Goal: Task Accomplishment & Management: Manage account settings

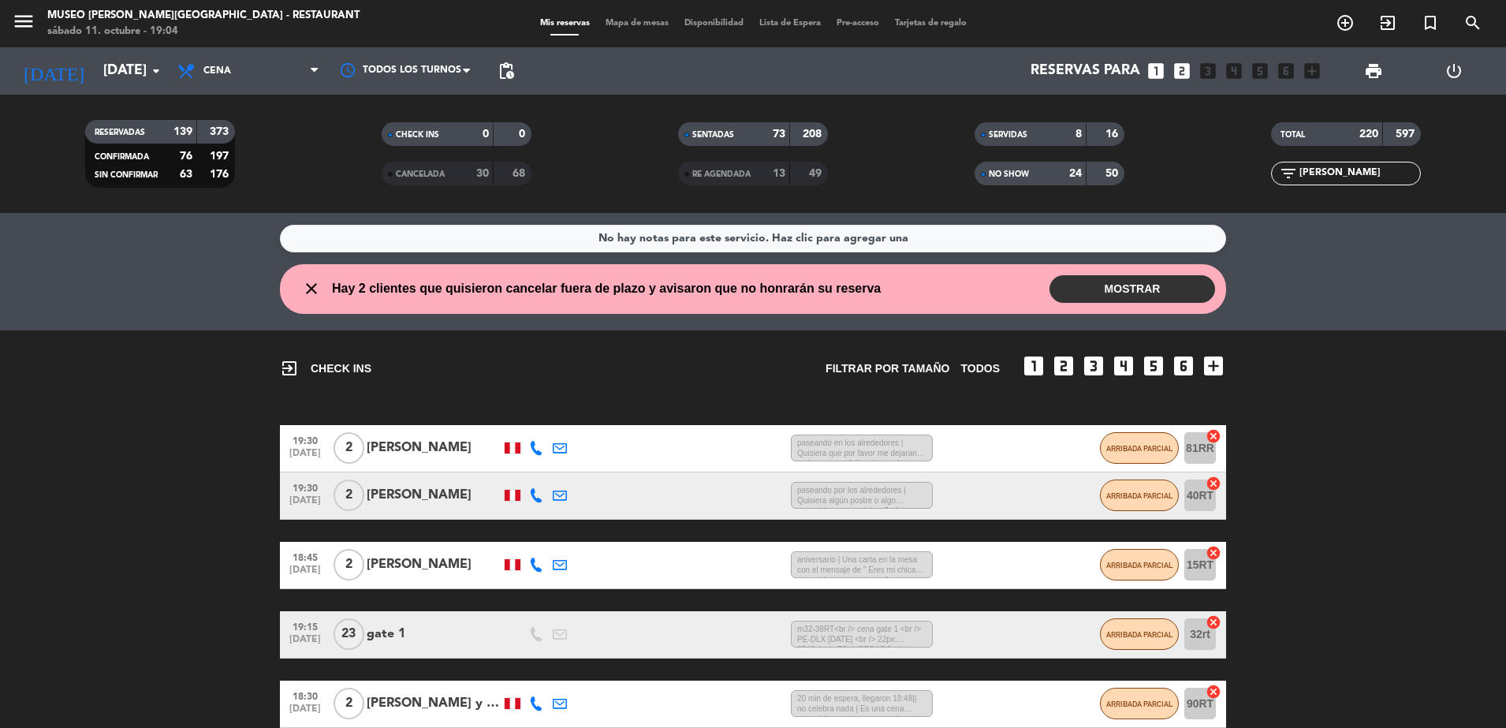
scroll to position [356, 0]
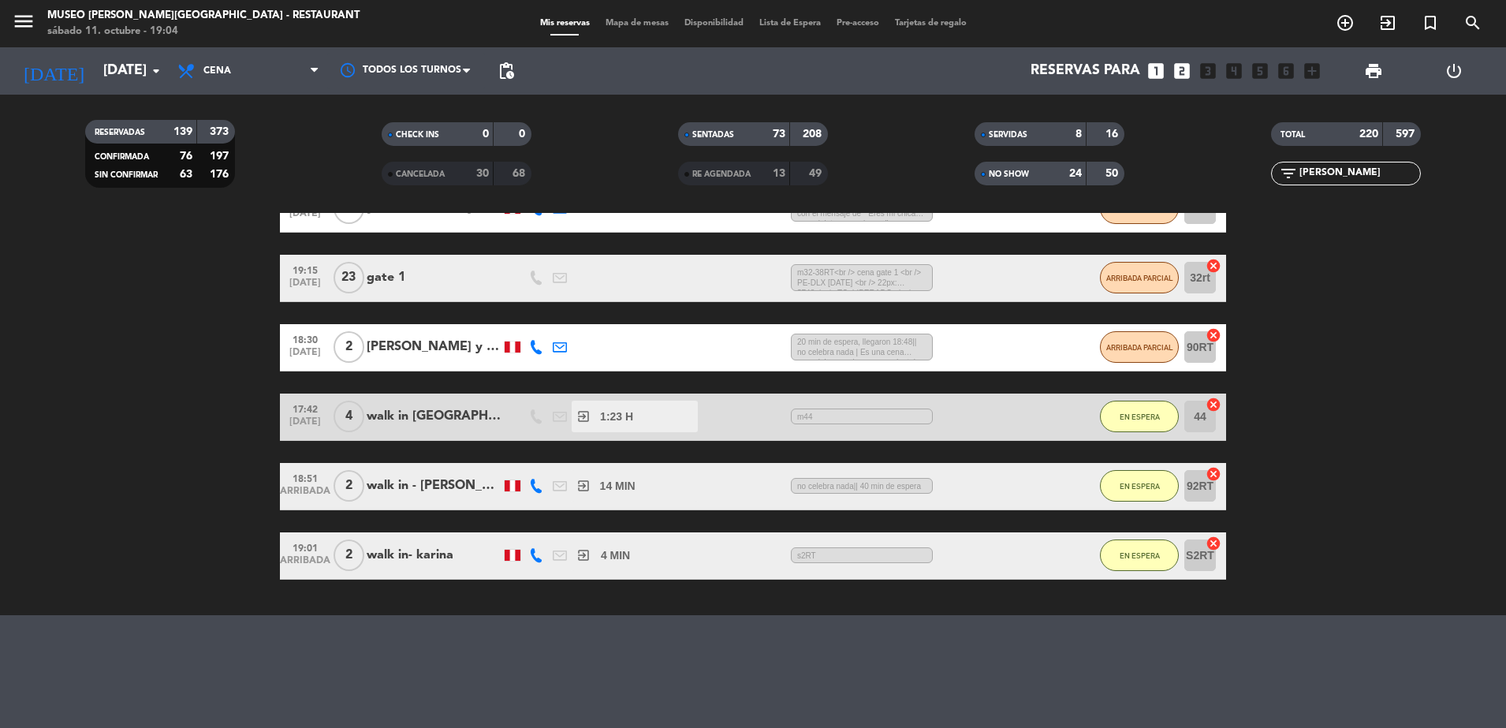
click at [1368, 176] on input "[PERSON_NAME]" at bounding box center [1359, 173] width 122 height 17
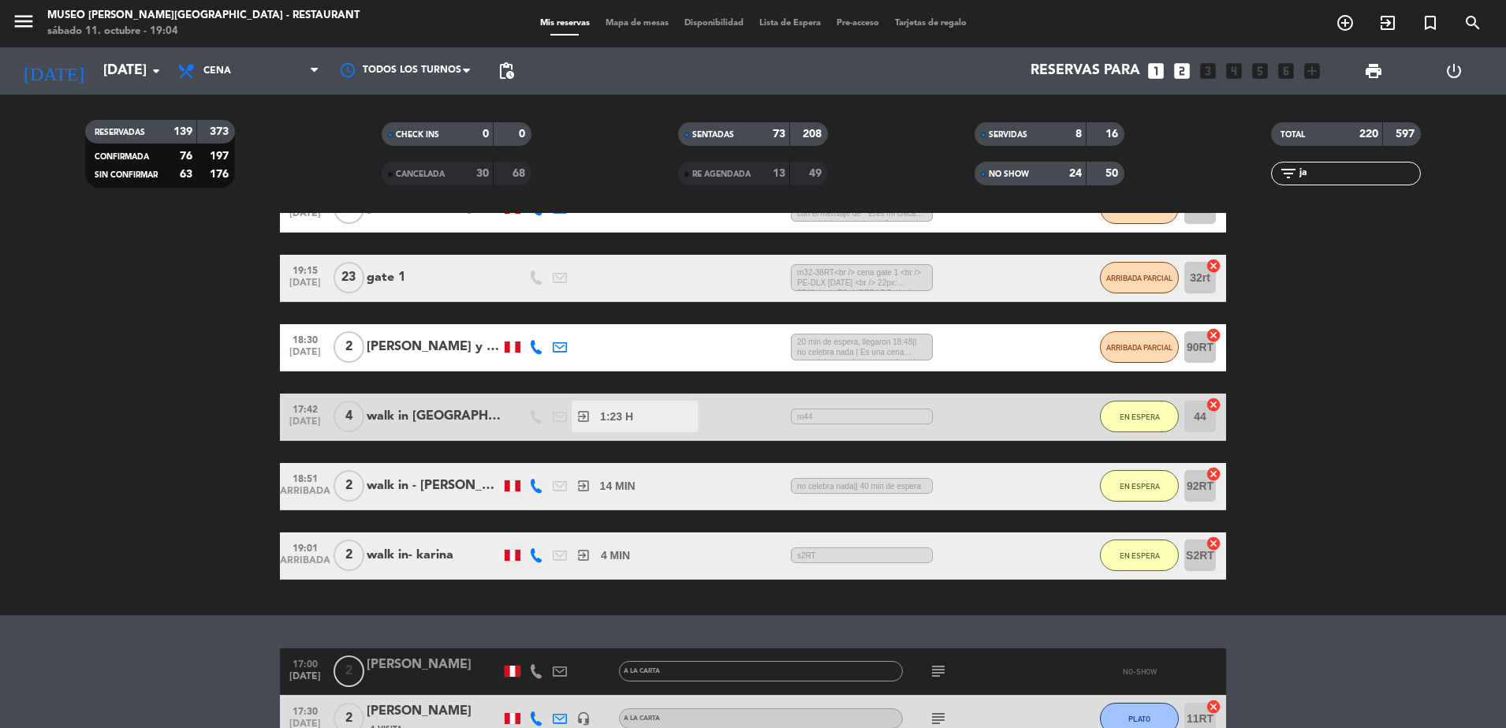
type input "j"
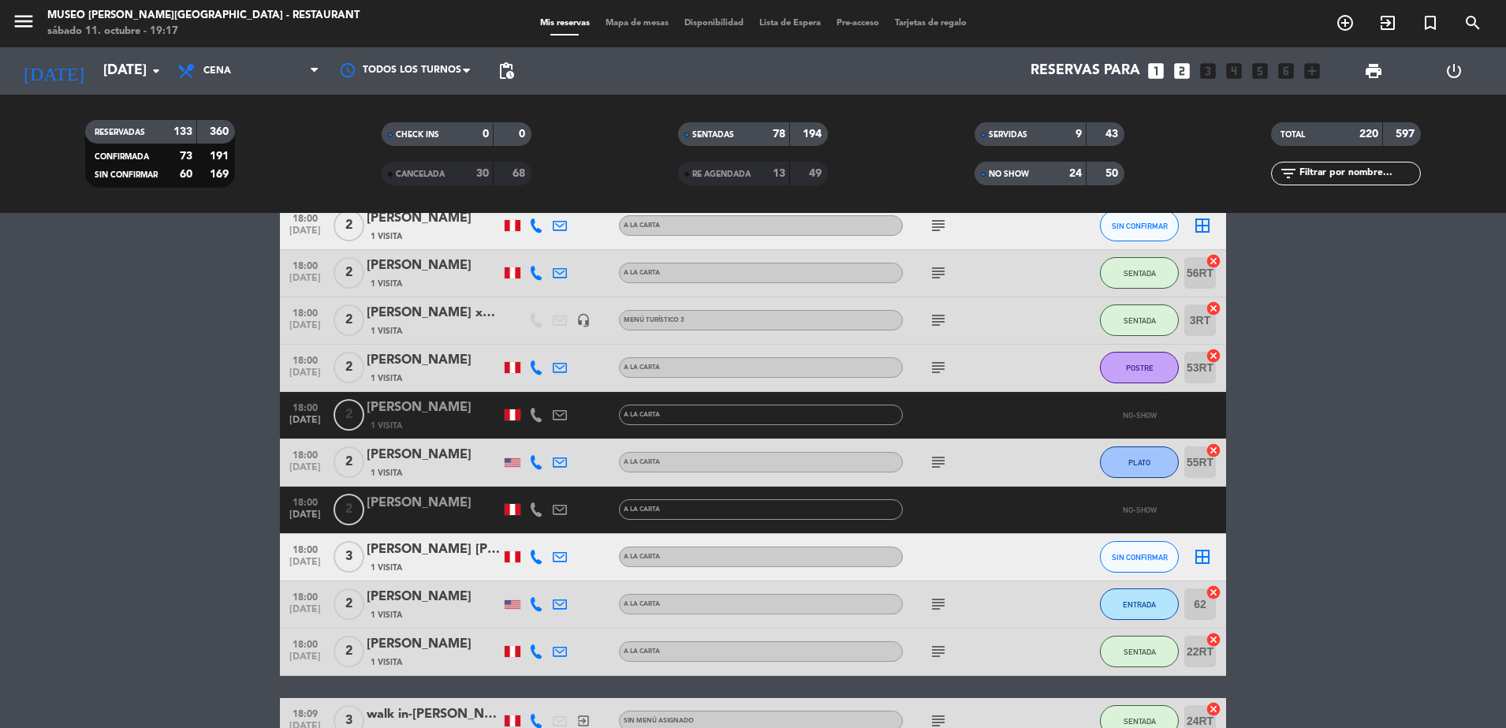
scroll to position [4254, 0]
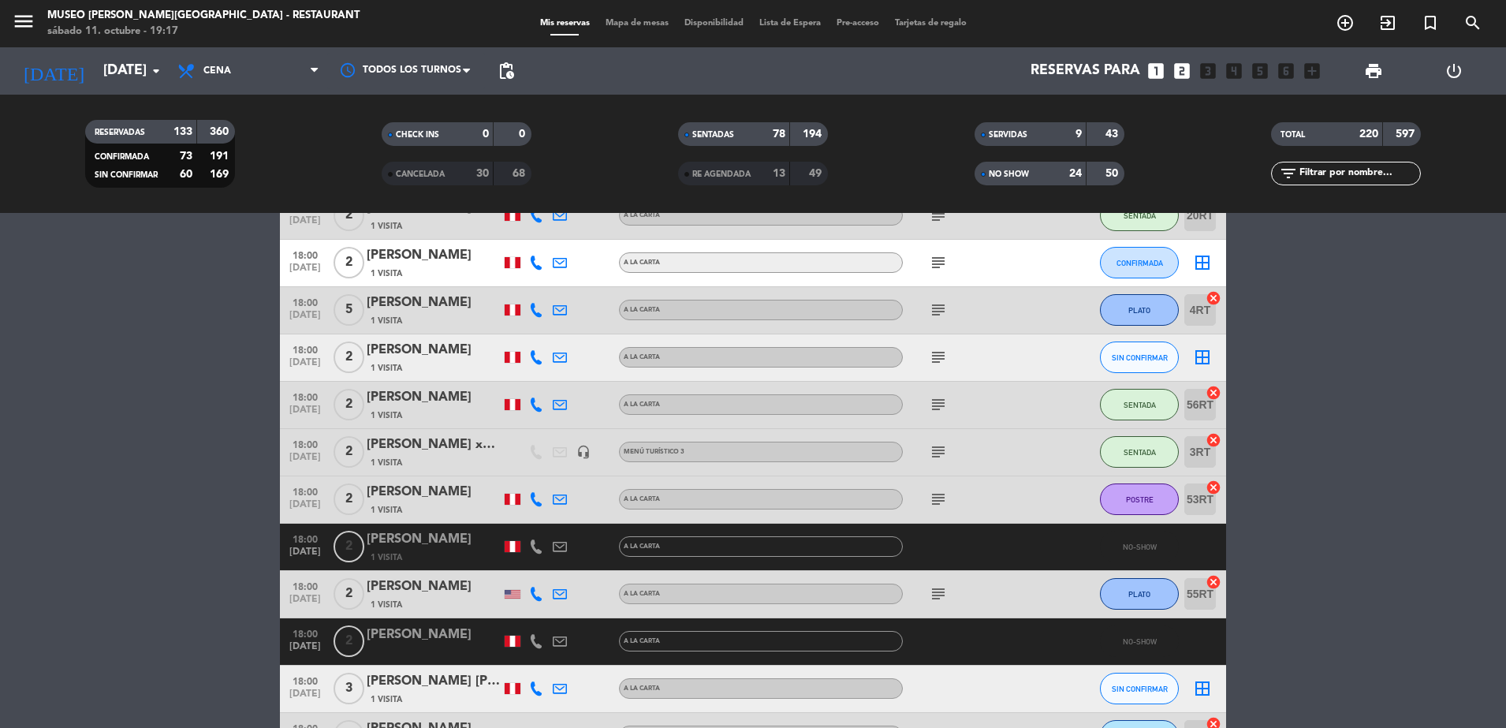
click at [1389, 168] on input "text" at bounding box center [1359, 173] width 122 height 17
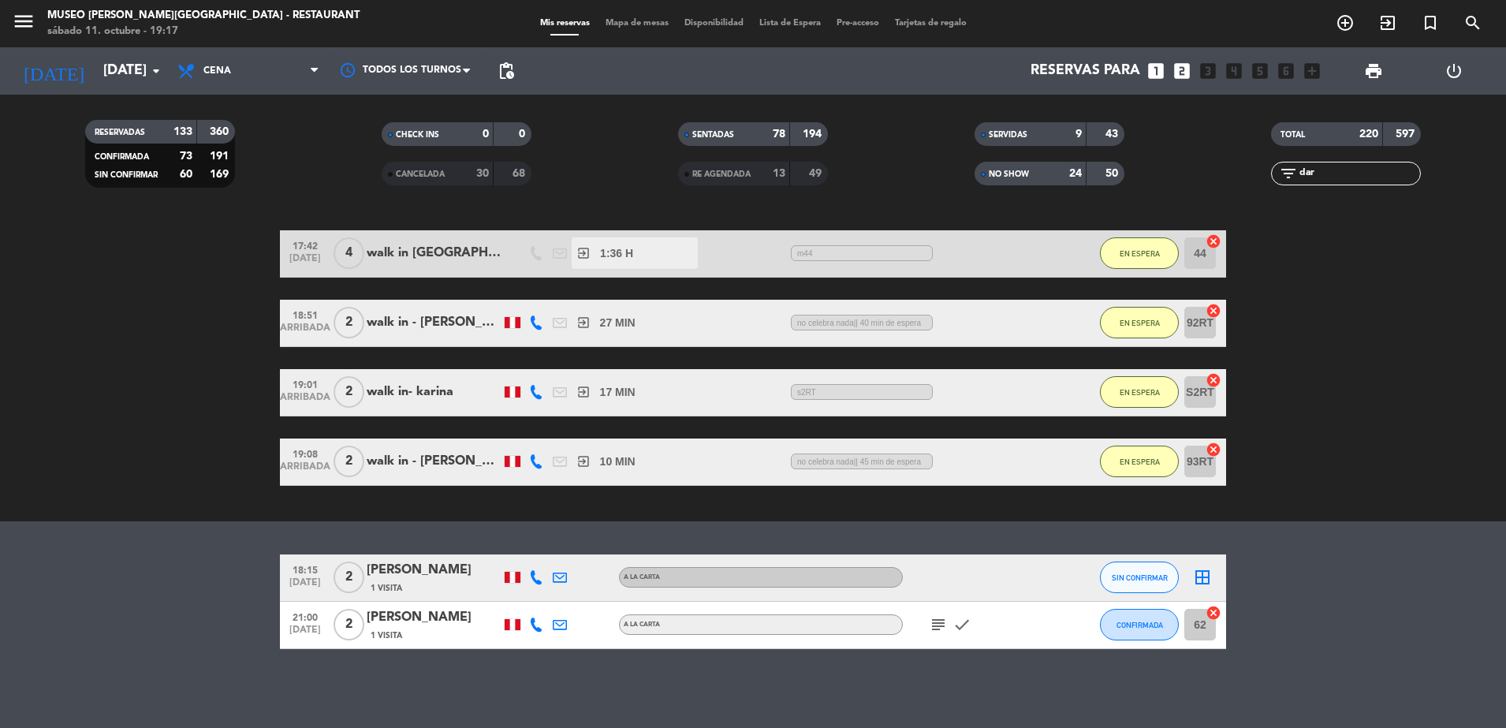
scroll to position [472, 0]
click at [440, 569] on div "[PERSON_NAME]" at bounding box center [434, 570] width 134 height 21
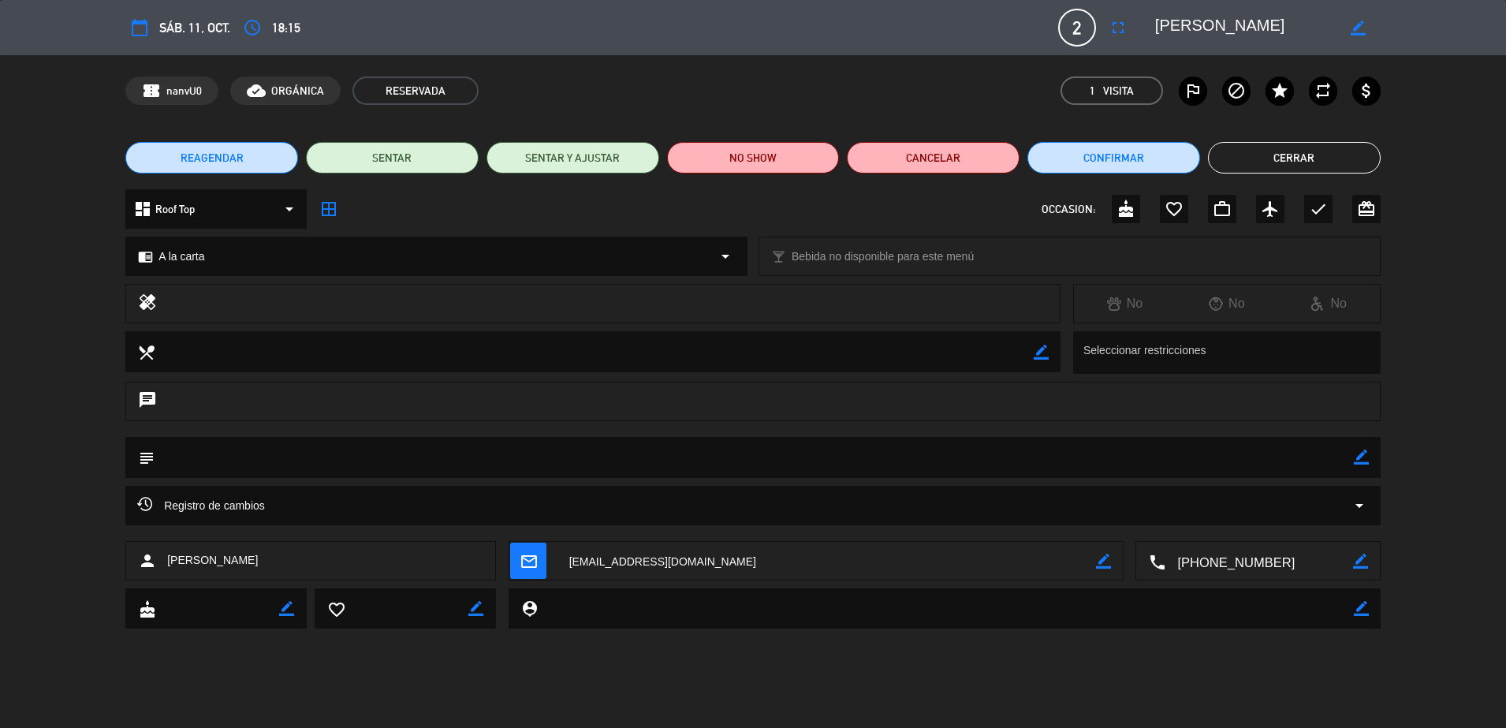
click at [1322, 159] on button "Cerrar" at bounding box center [1294, 158] width 173 height 32
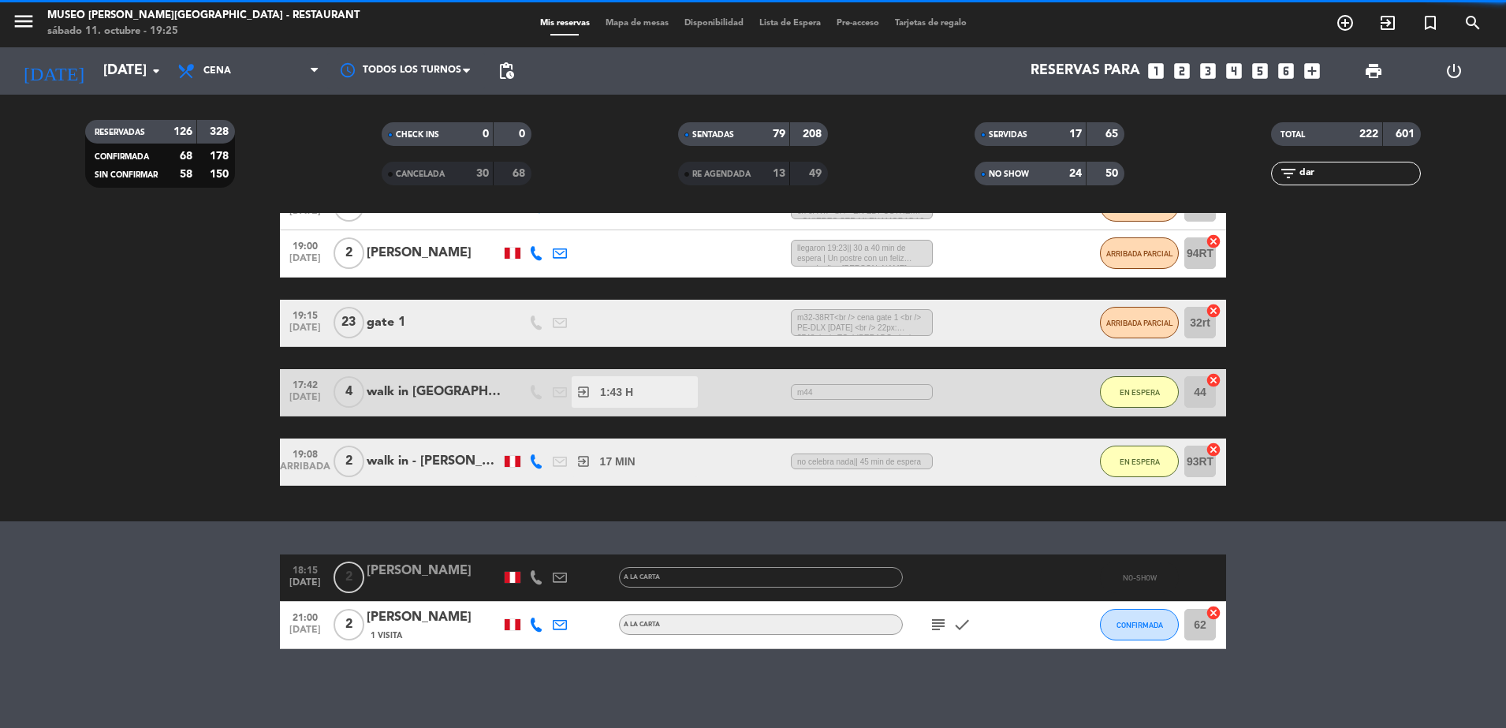
scroll to position [381, 0]
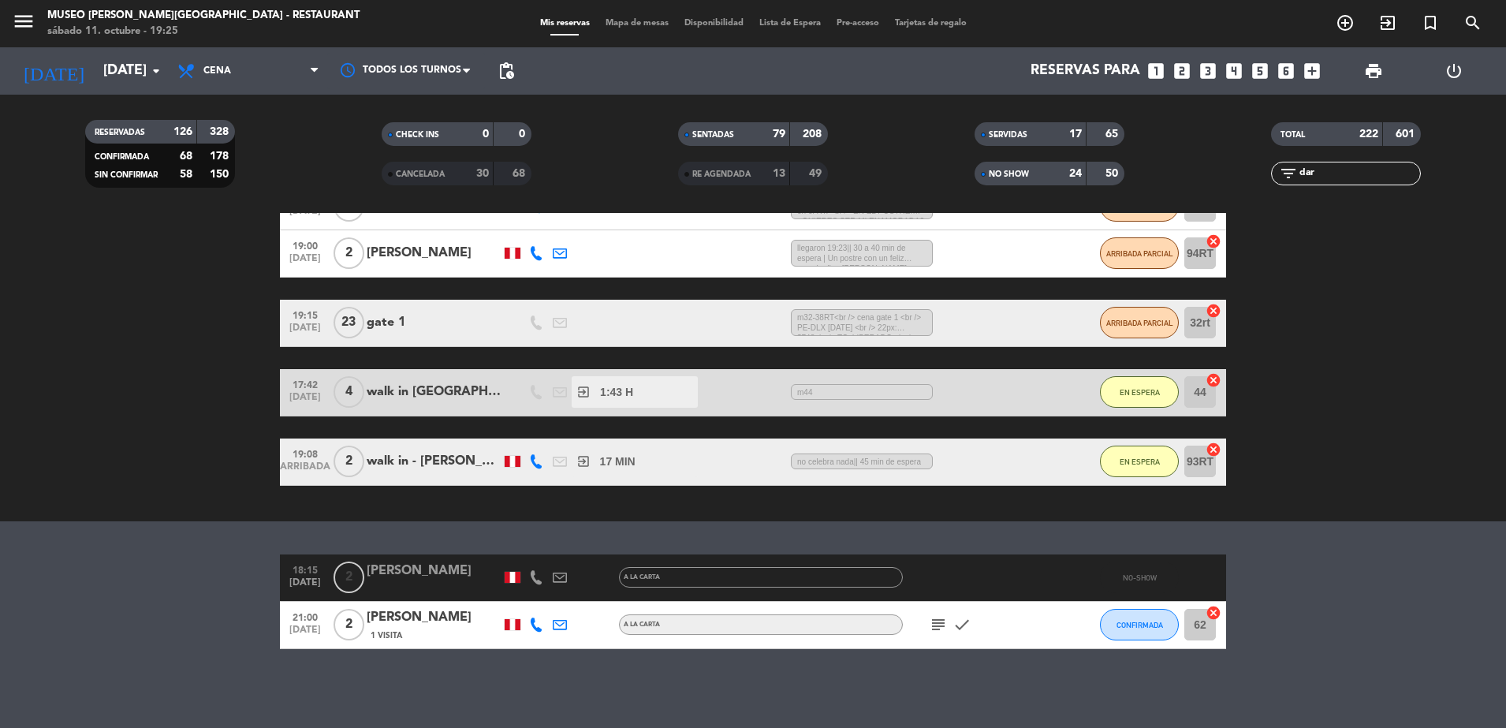
click at [1370, 172] on input "dar" at bounding box center [1359, 173] width 122 height 17
type input "d"
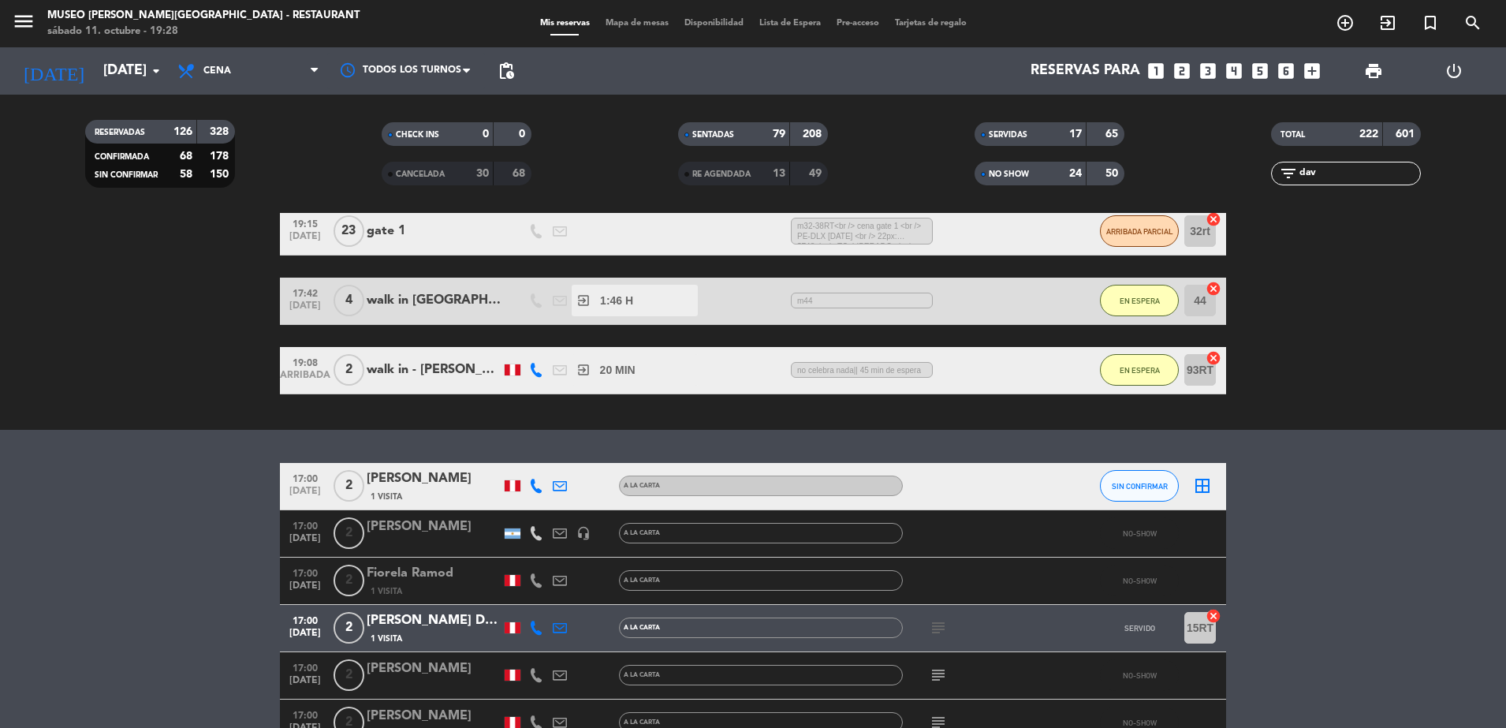
scroll to position [428, 0]
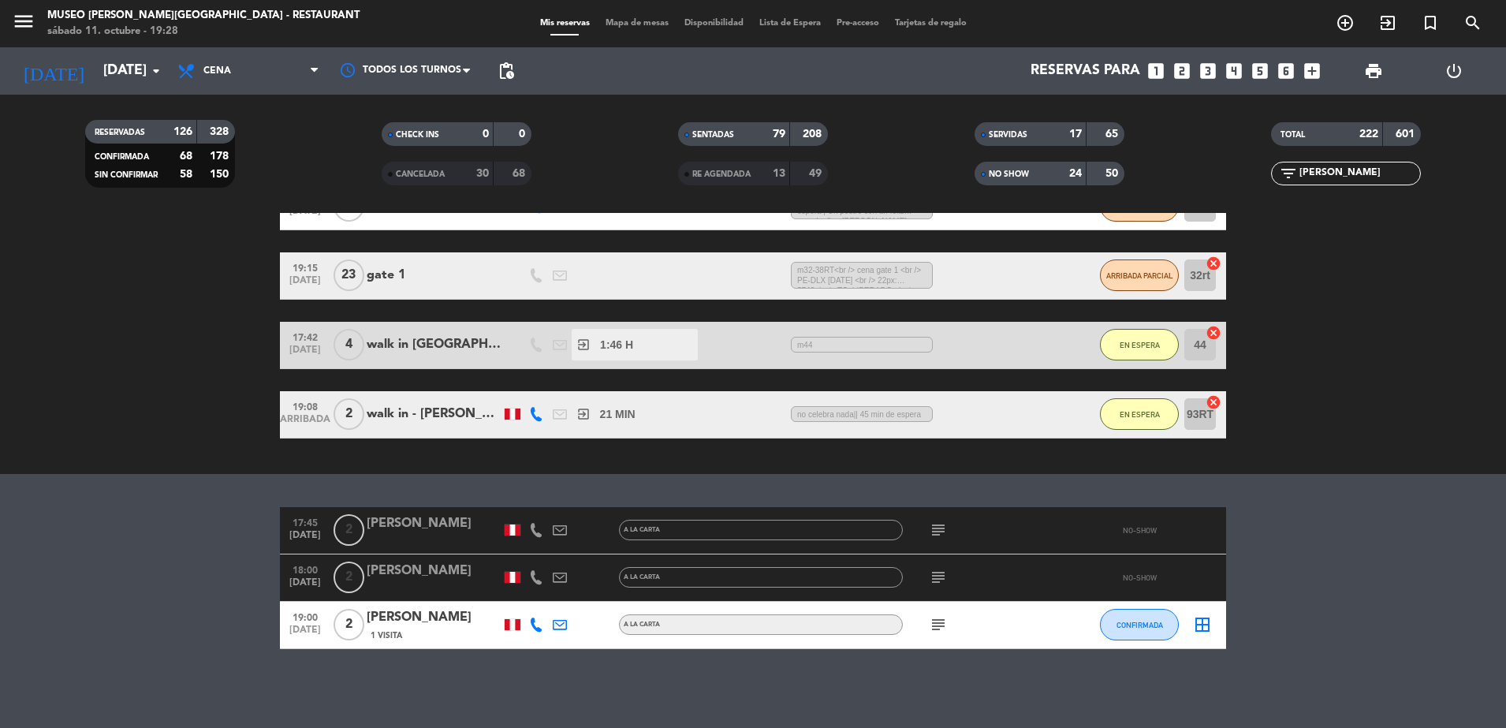
type input "[PERSON_NAME]"
click at [445, 528] on div "[PERSON_NAME]" at bounding box center [434, 523] width 134 height 21
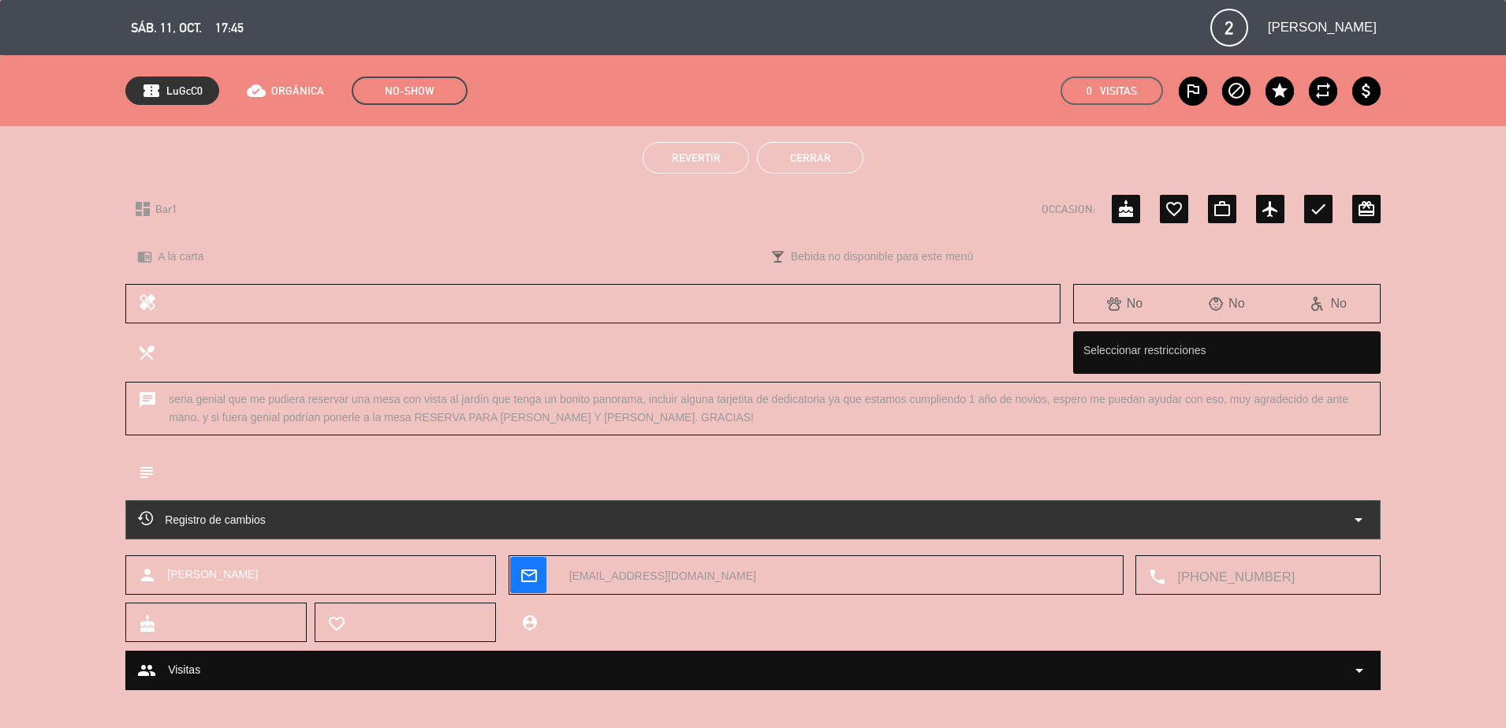
click at [725, 146] on button "Revertir" at bounding box center [696, 158] width 106 height 32
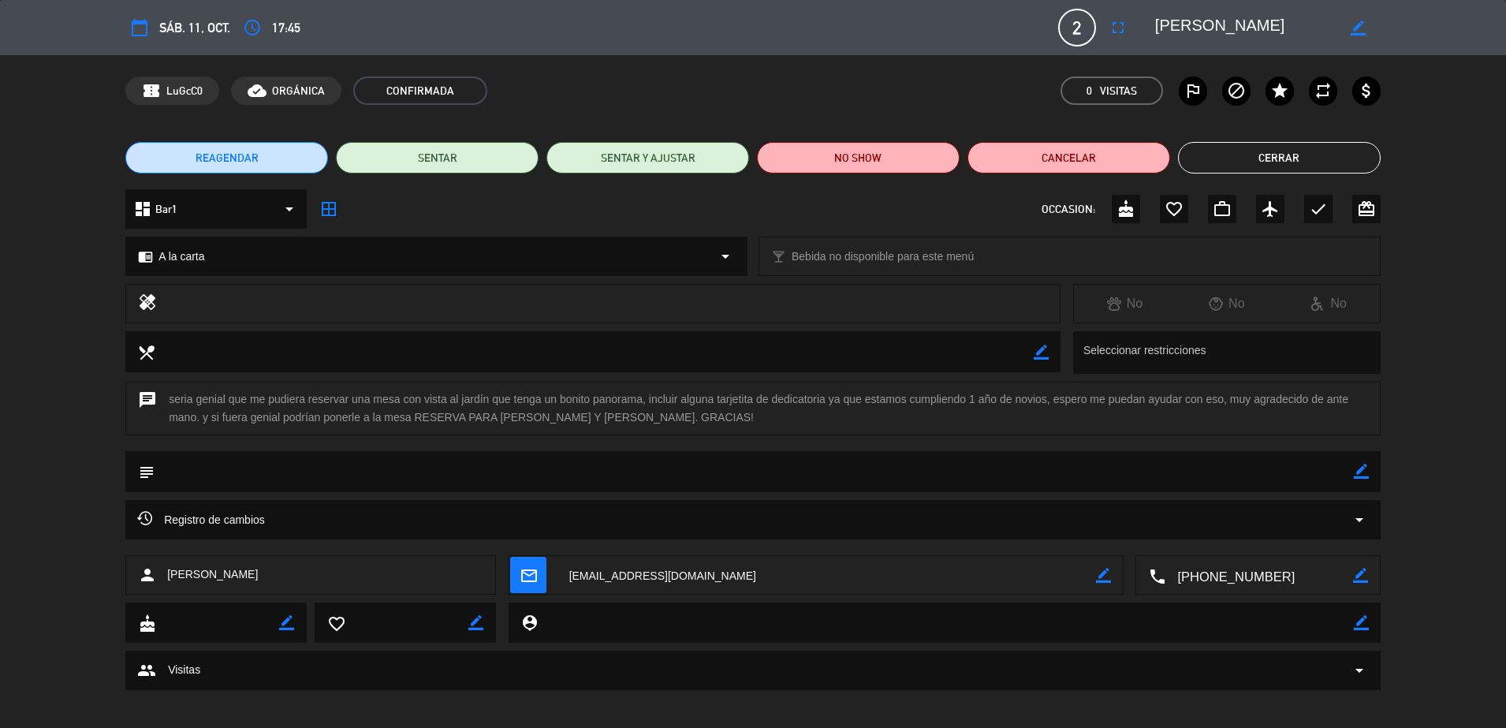
click at [1228, 145] on button "Cerrar" at bounding box center [1279, 158] width 203 height 32
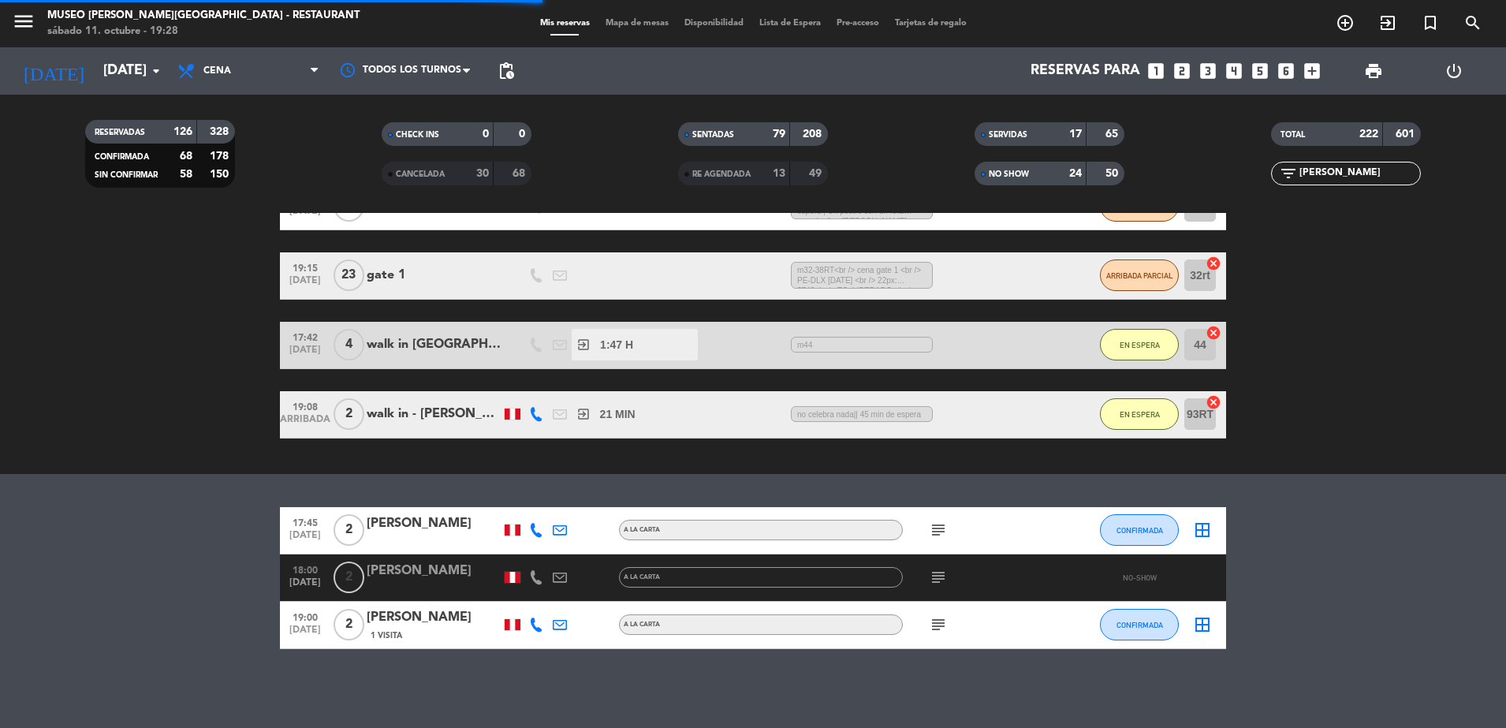
click at [638, 22] on span "Mapa de mesas" at bounding box center [637, 23] width 79 height 9
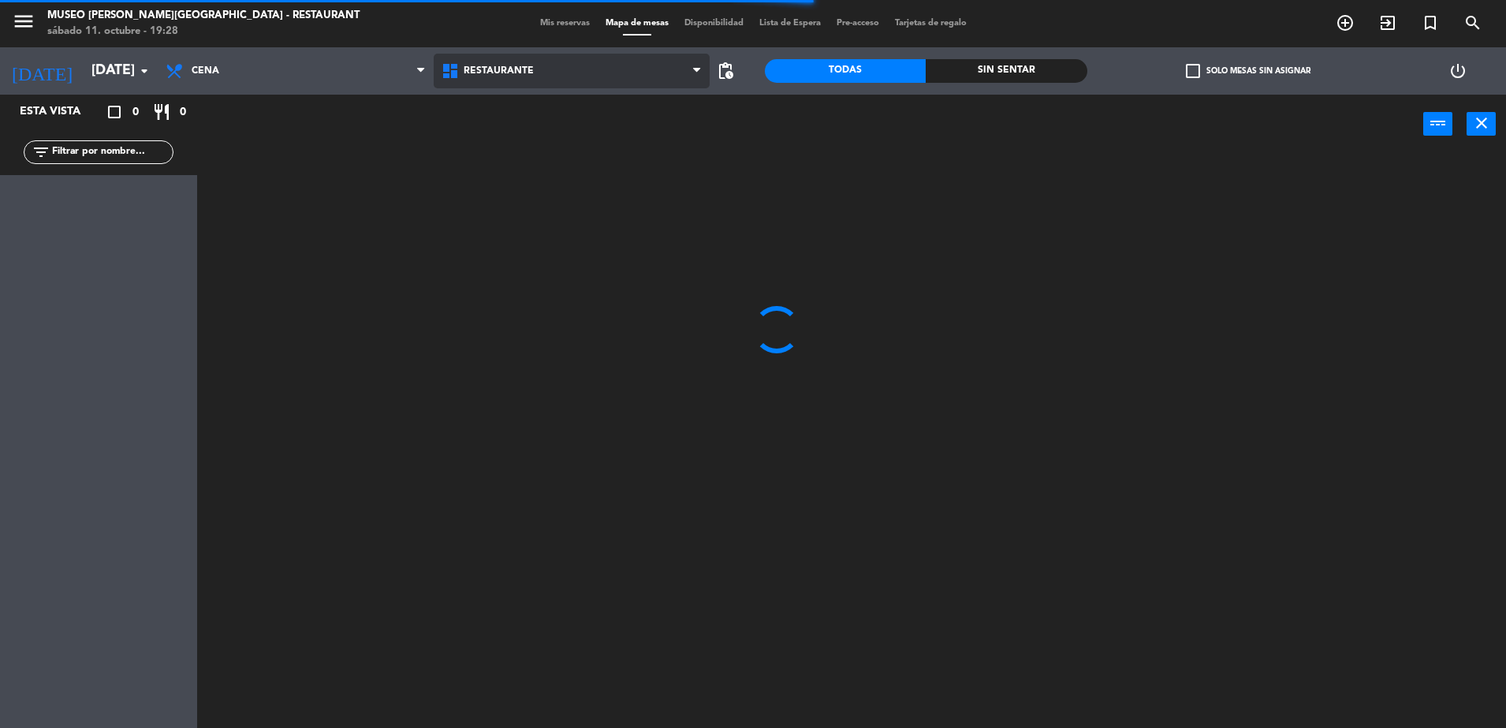
click at [479, 81] on span "Restaurante" at bounding box center [572, 71] width 276 height 35
click at [516, 158] on ng-component "menu [GEOGRAPHIC_DATA][PERSON_NAME] - Restaurant [DATE] 11. octubre - 19:28 Mis…" at bounding box center [753, 366] width 1506 height 732
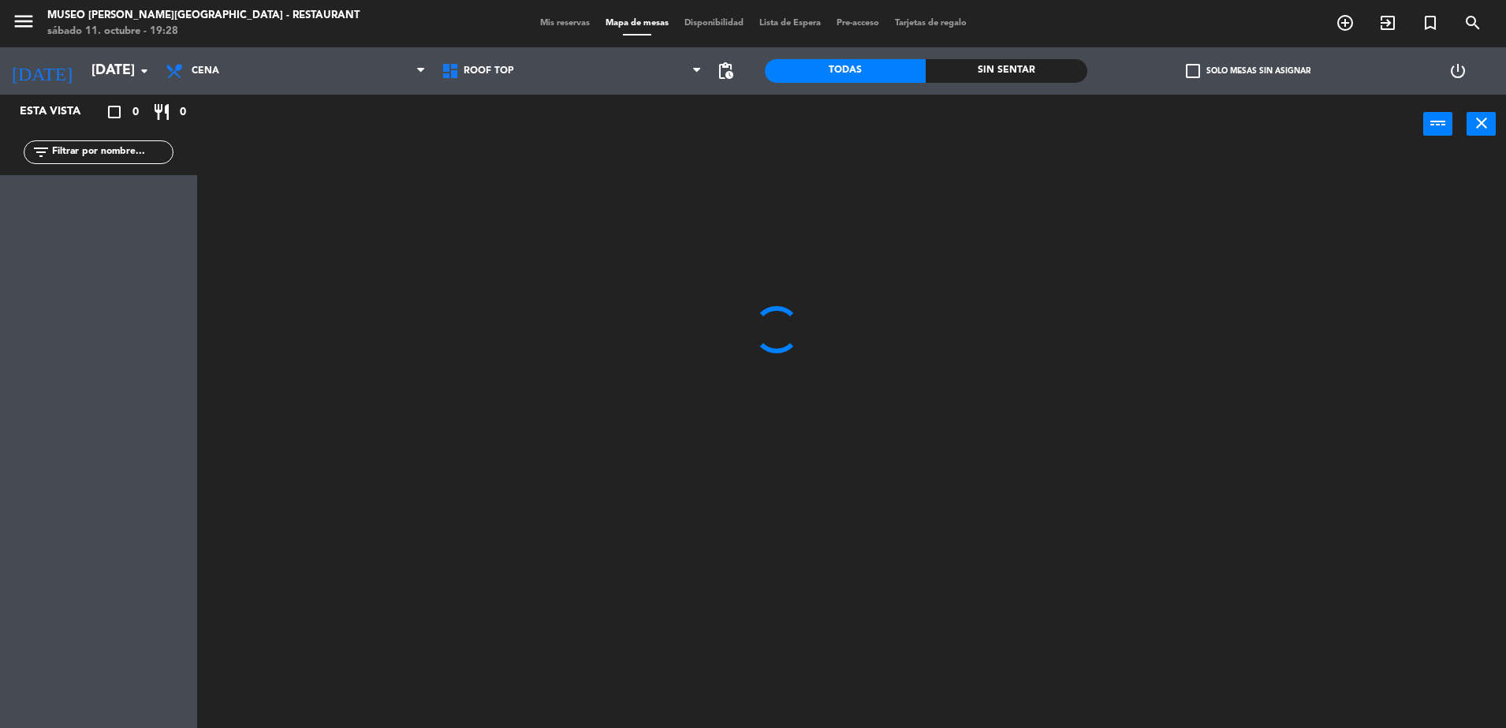
click at [147, 155] on input "text" at bounding box center [111, 152] width 122 height 17
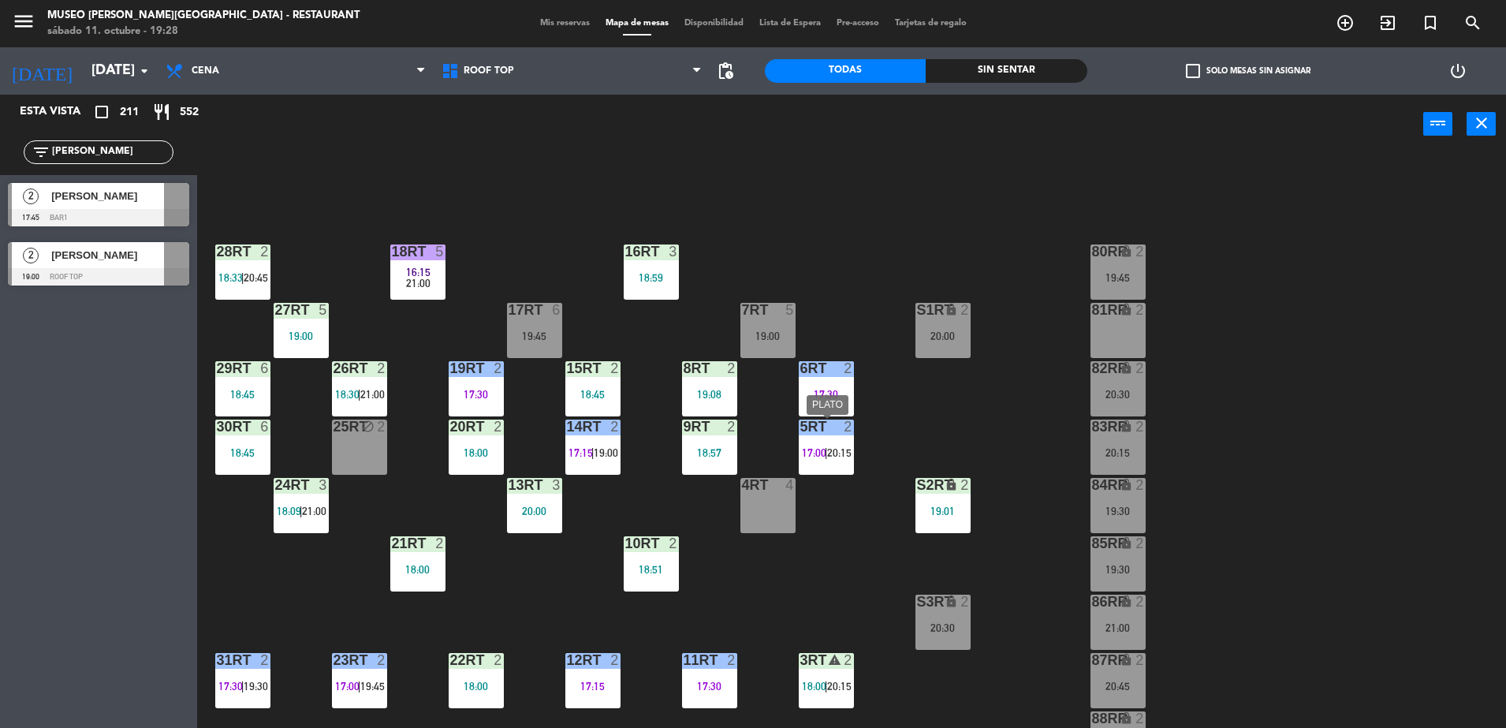
scroll to position [618, 0]
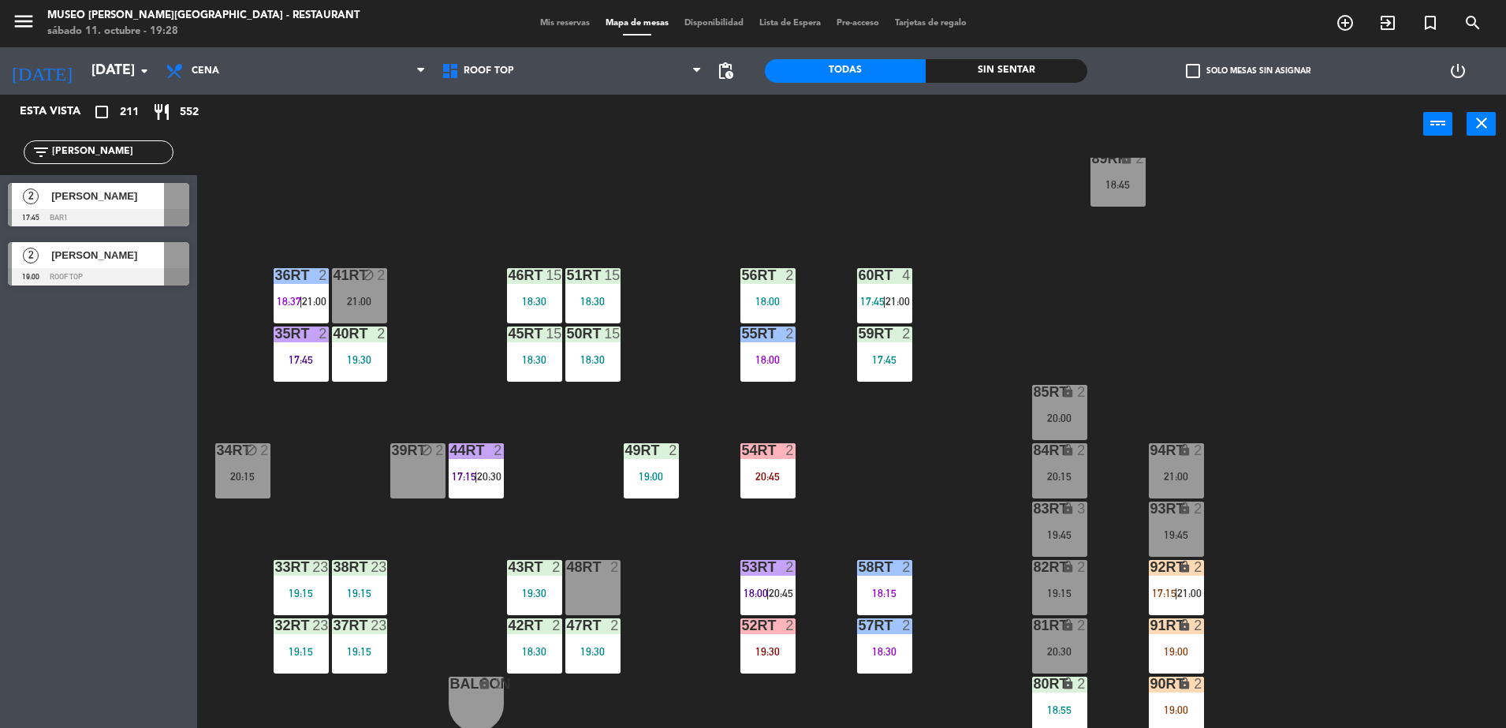
type input "[PERSON_NAME]"
click at [828, 406] on div "18RT 5 16:15 21:00 16RT 3 18:59 28RT 2 18:33 | 20:45 80RR lock 2 19:45 27RT 5 1…" at bounding box center [859, 445] width 1294 height 574
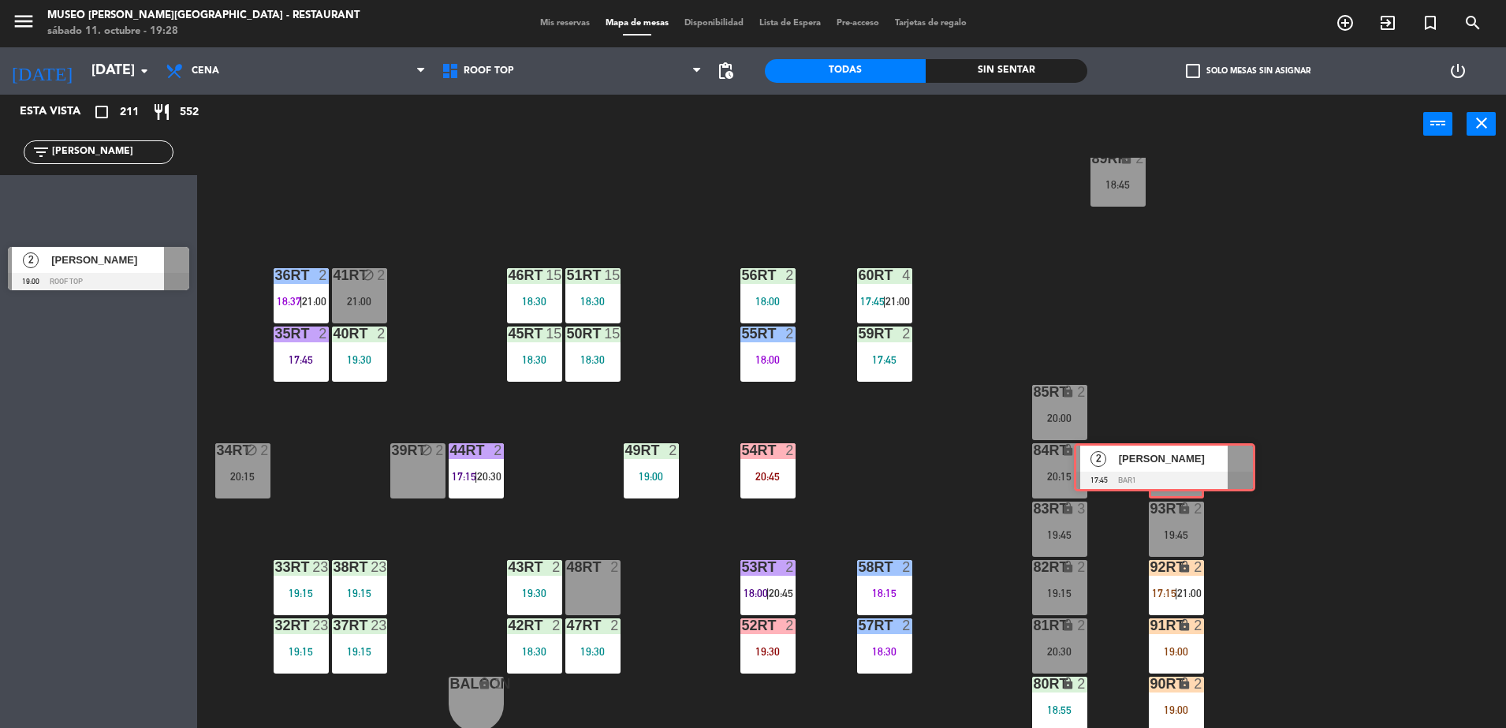
drag, startPoint x: 110, startPoint y: 222, endPoint x: 1177, endPoint y: 482, distance: 1097.4
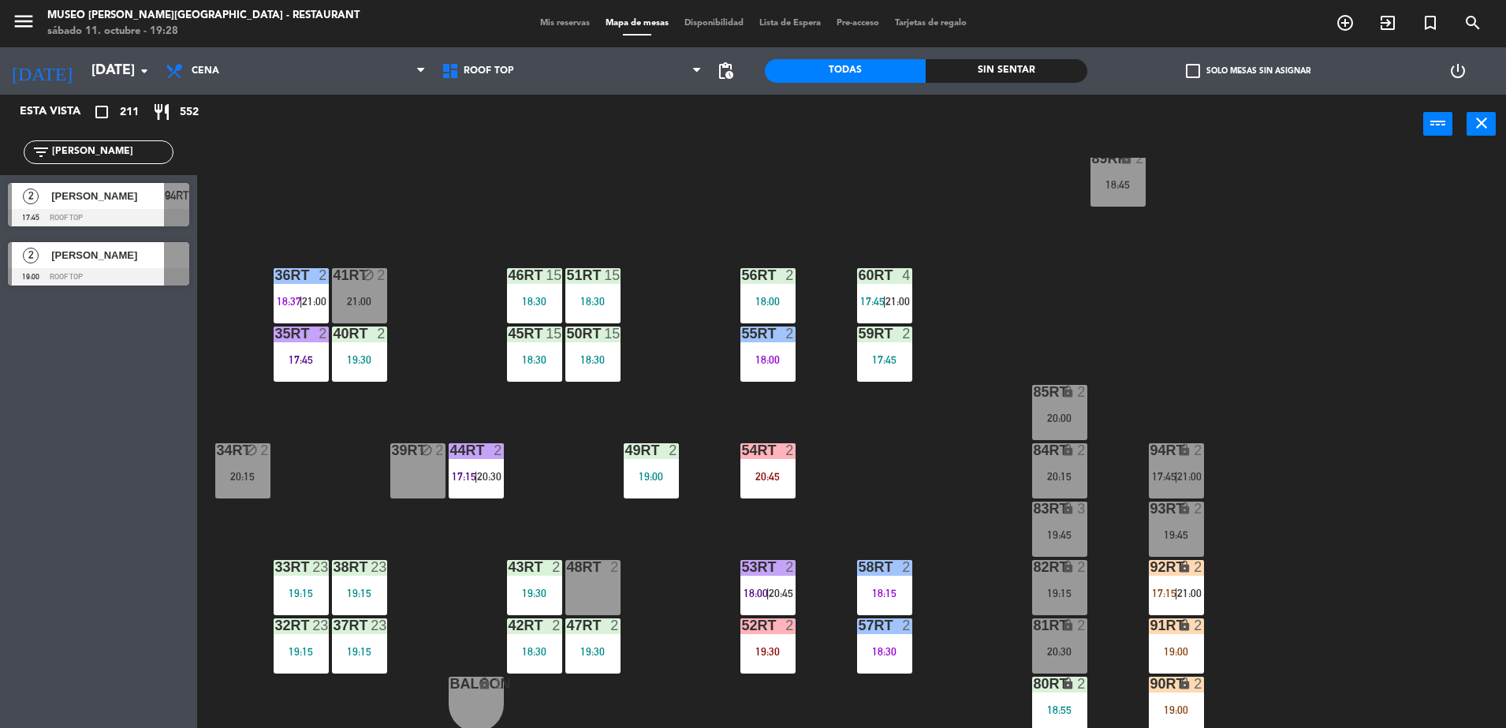
click at [1221, 469] on div "18RT 5 16:15 21:00 16RT 3 18:59 28RT 2 18:33 | 20:45 80RR lock 2 19:45 27RT 5 1…" at bounding box center [859, 445] width 1294 height 574
click at [1220, 465] on div "18RT 5 16:15 21:00 16RT 3 18:59 28RT 2 18:33 | 20:45 80RR lock 2 19:45 27RT 5 1…" at bounding box center [859, 445] width 1294 height 574
click at [1201, 463] on div "94RT lock 2 17:45 | 21:00" at bounding box center [1176, 470] width 55 height 55
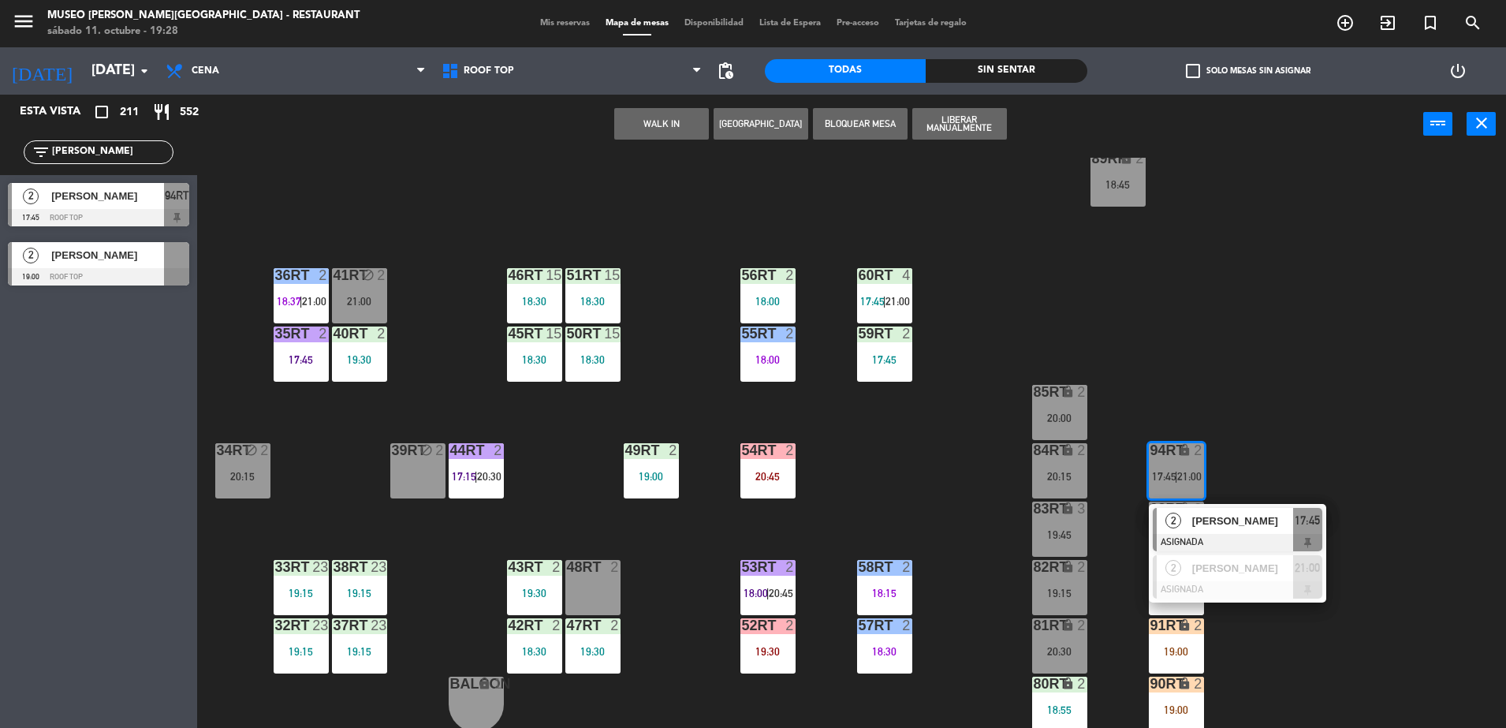
click at [1230, 524] on span "[PERSON_NAME]" at bounding box center [1242, 521] width 101 height 17
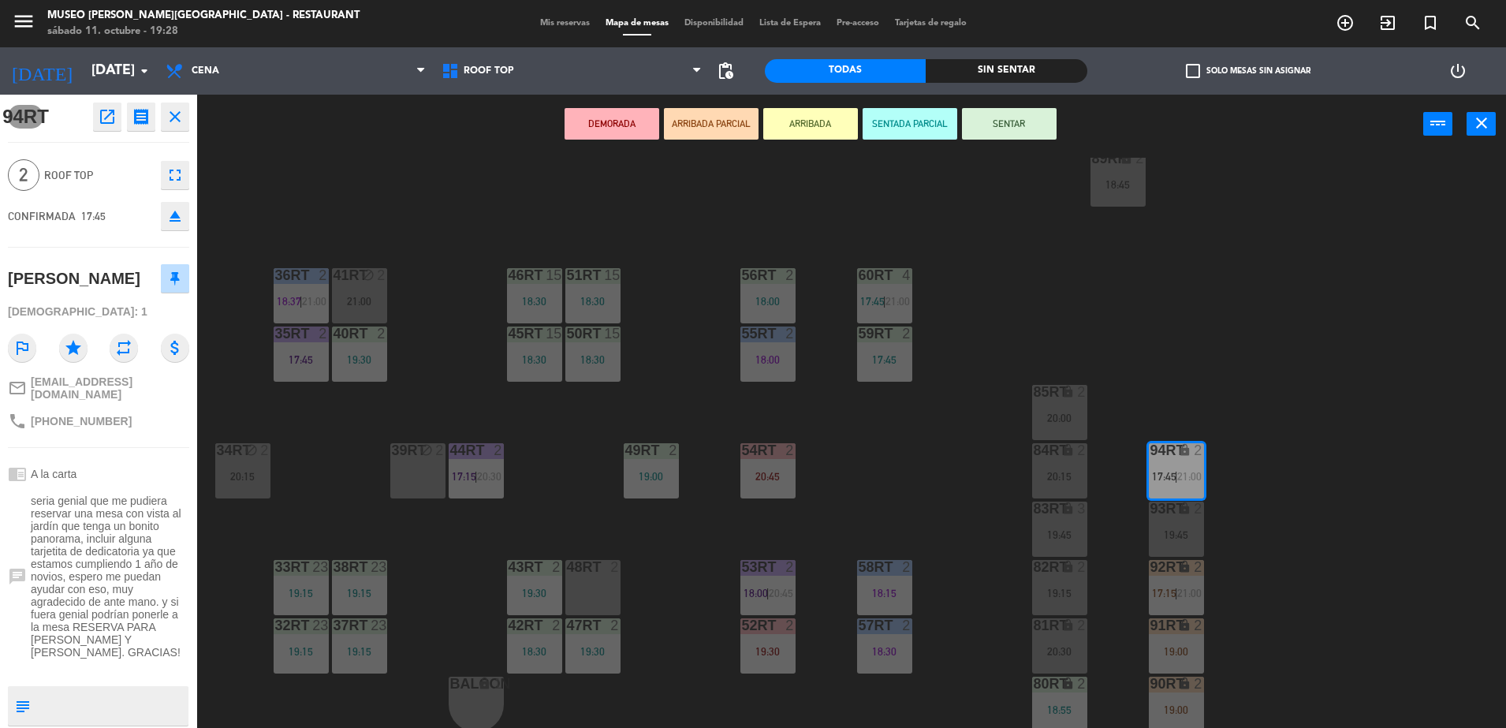
scroll to position [95, 0]
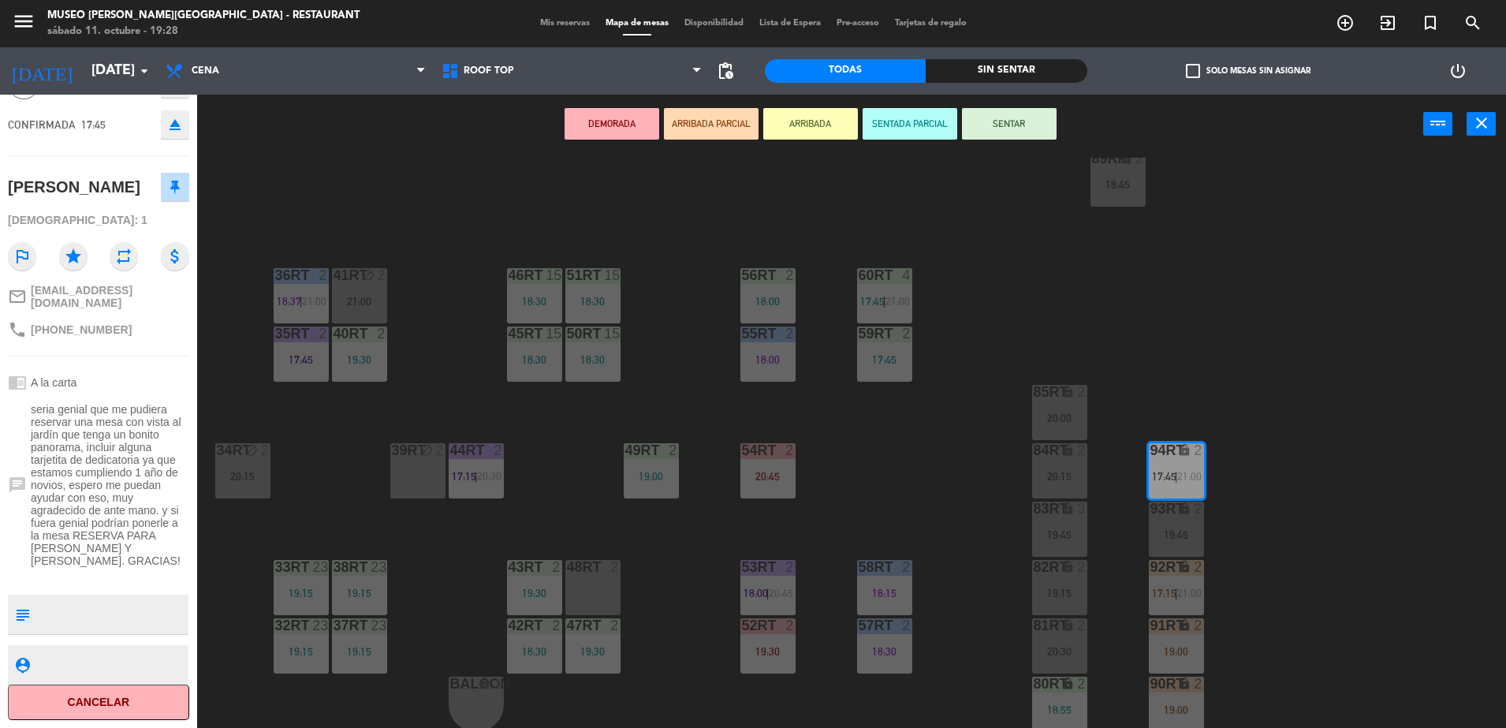
click at [103, 603] on textarea at bounding box center [111, 614] width 151 height 33
type textarea "llegaron 19:28|| 45 min de espera"
click at [147, 388] on div "chrome_reader_mode A la carta" at bounding box center [98, 382] width 181 height 30
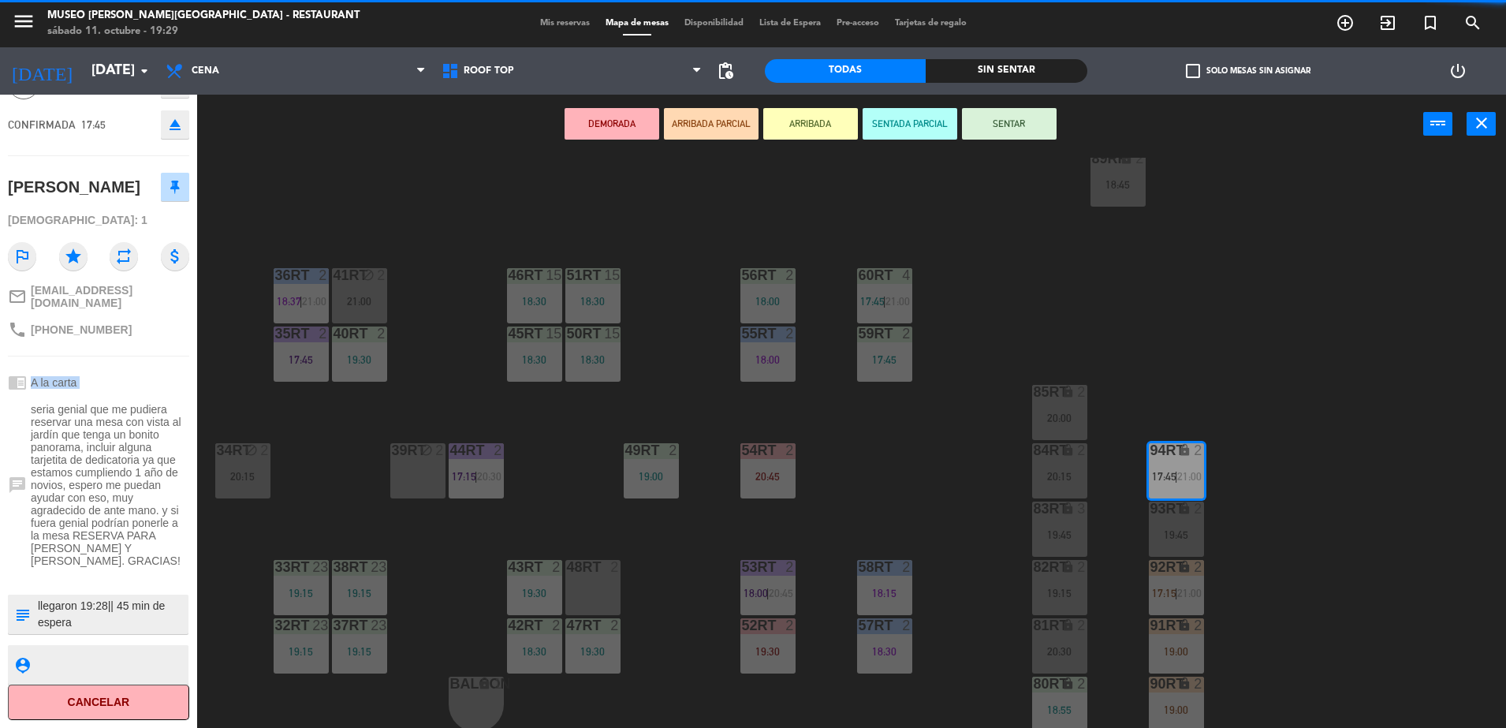
click at [147, 388] on div "chrome_reader_mode A la carta" at bounding box center [98, 382] width 181 height 30
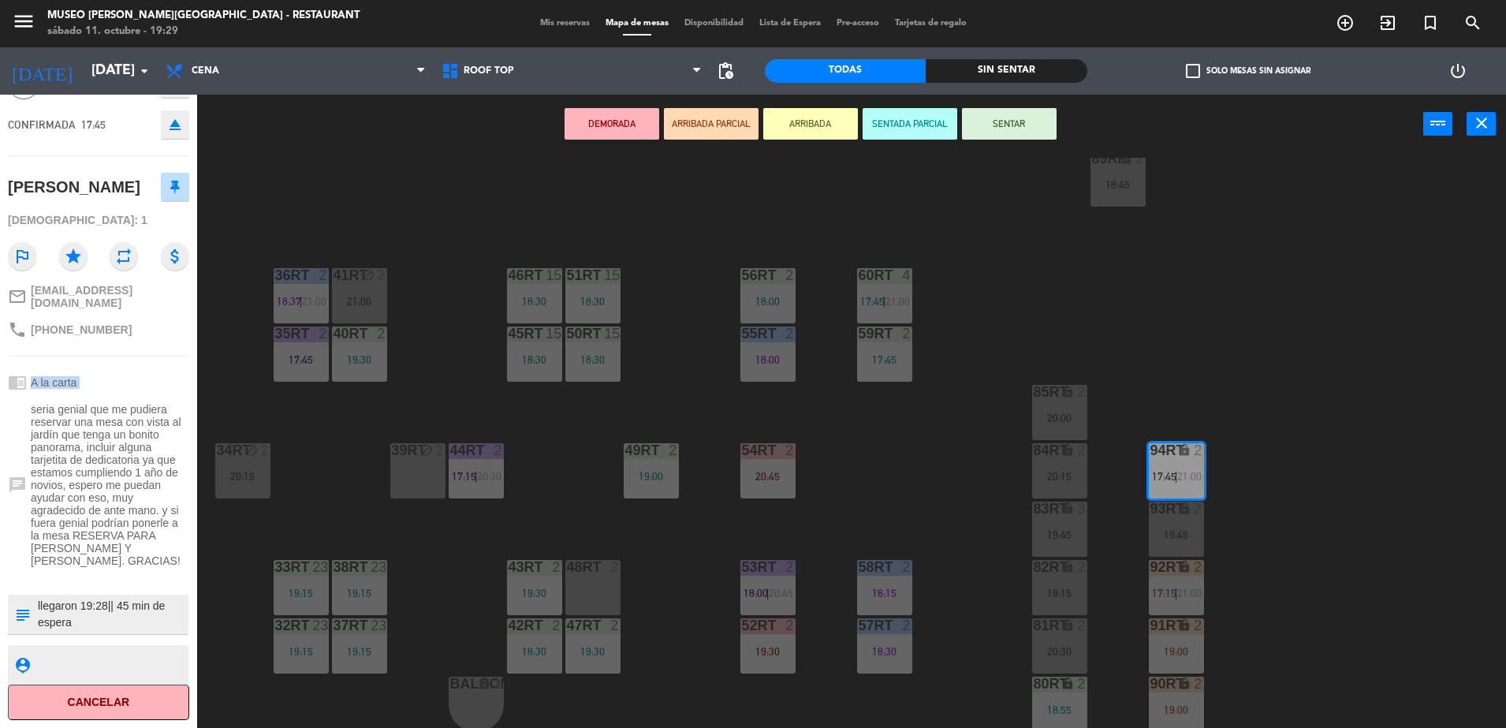
click at [147, 388] on div "chrome_reader_mode A la carta" at bounding box center [98, 382] width 181 height 30
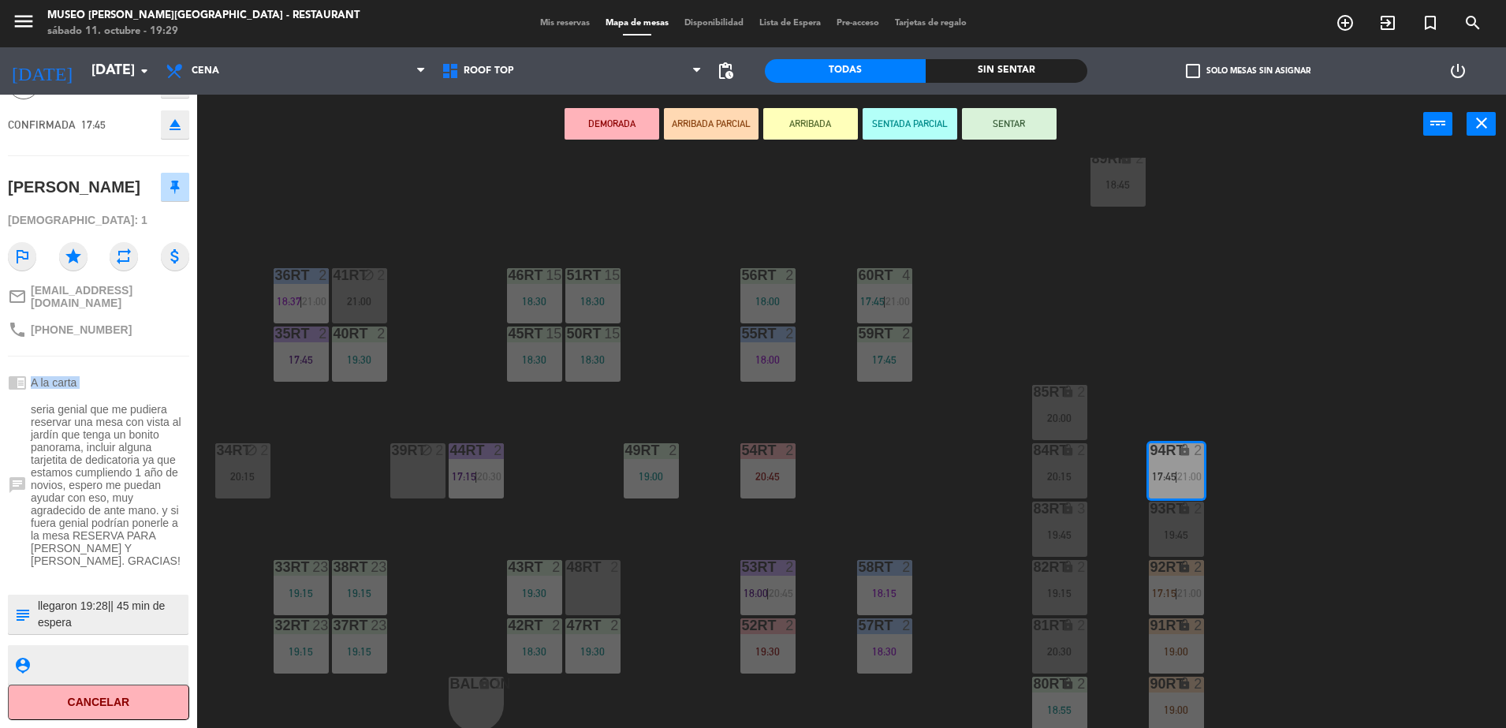
click at [147, 388] on div "chrome_reader_mode A la carta" at bounding box center [98, 382] width 181 height 30
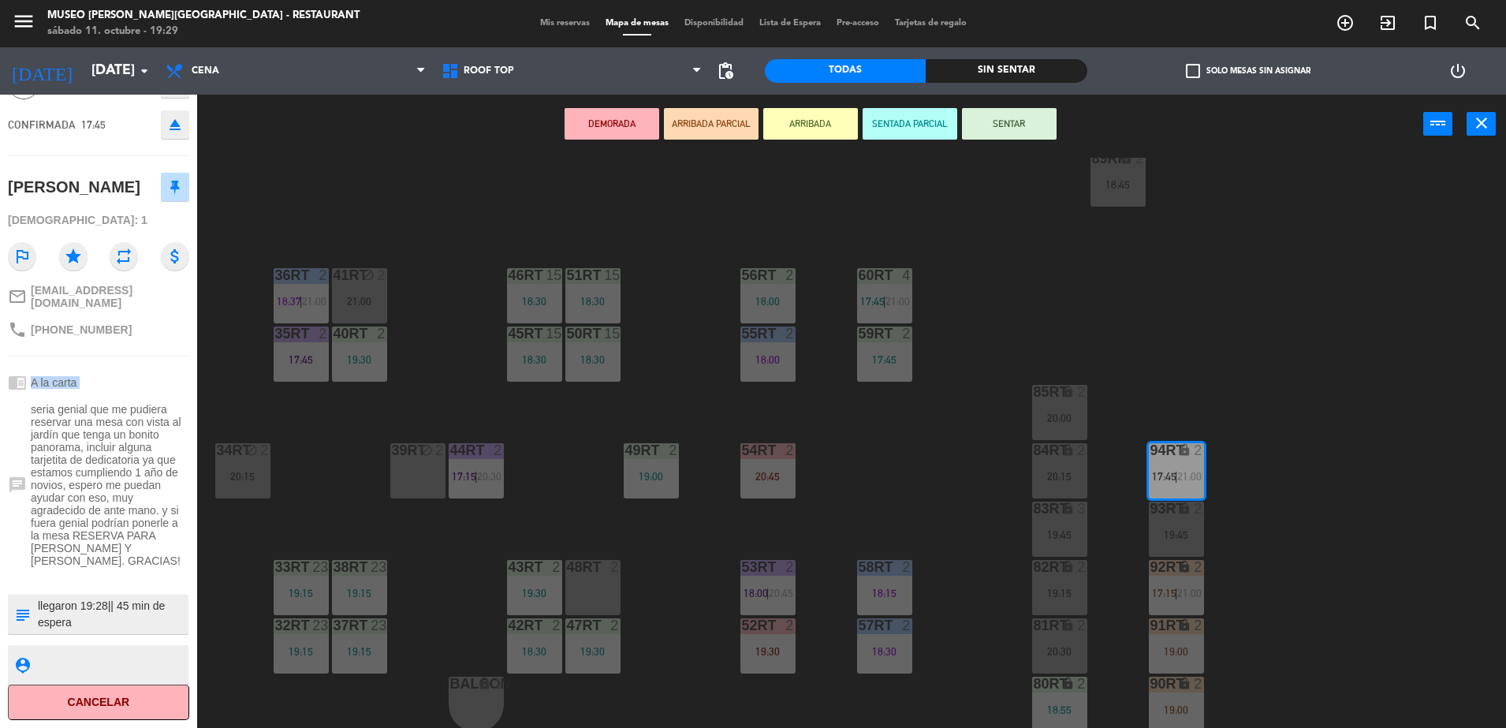
click at [147, 388] on div "chrome_reader_mode A la carta" at bounding box center [98, 382] width 181 height 30
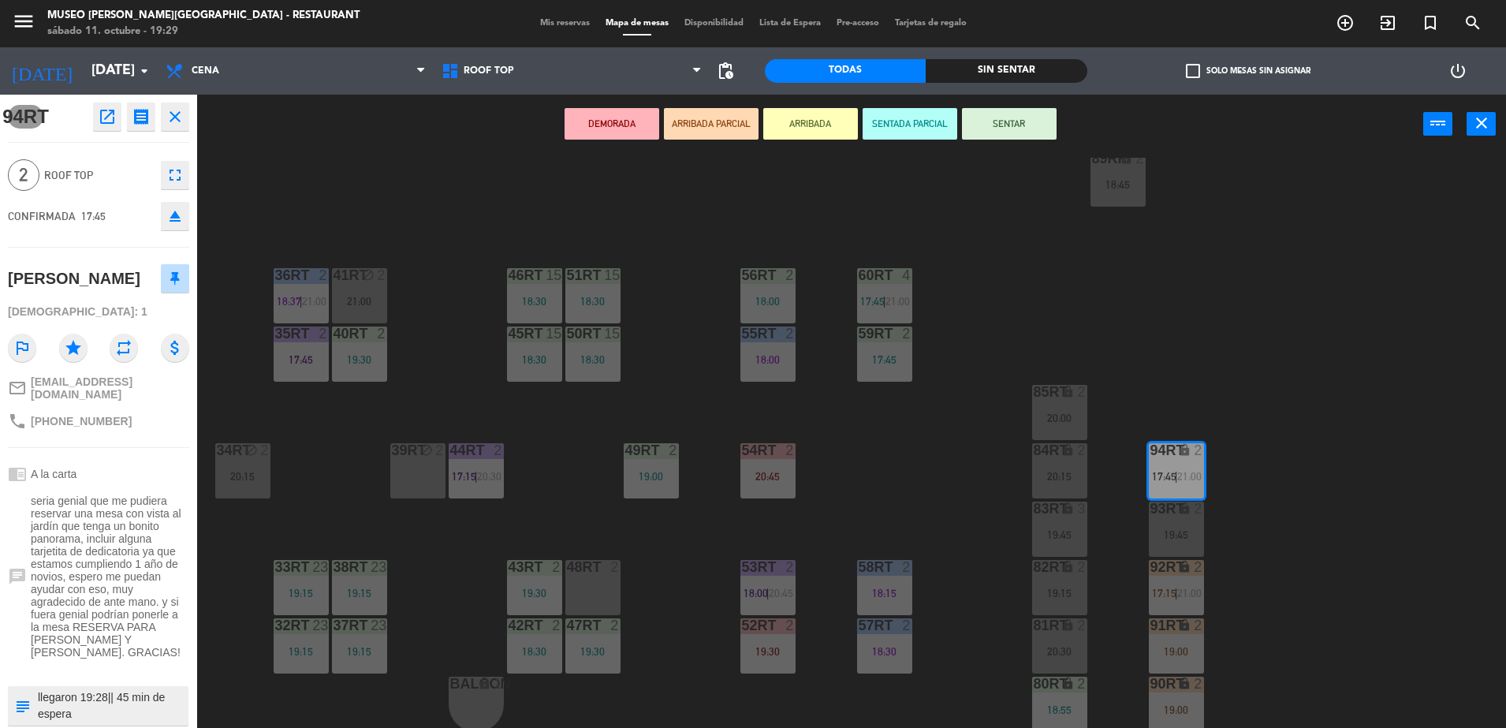
click at [135, 468] on div "94RT open_in_new receipt 5:45 PM [DATE] 2 personas [PERSON_NAME] 94RT EXPERIENC…" at bounding box center [98, 411] width 197 height 633
click at [718, 118] on button "ARRIBADA PARCIAL" at bounding box center [711, 124] width 95 height 32
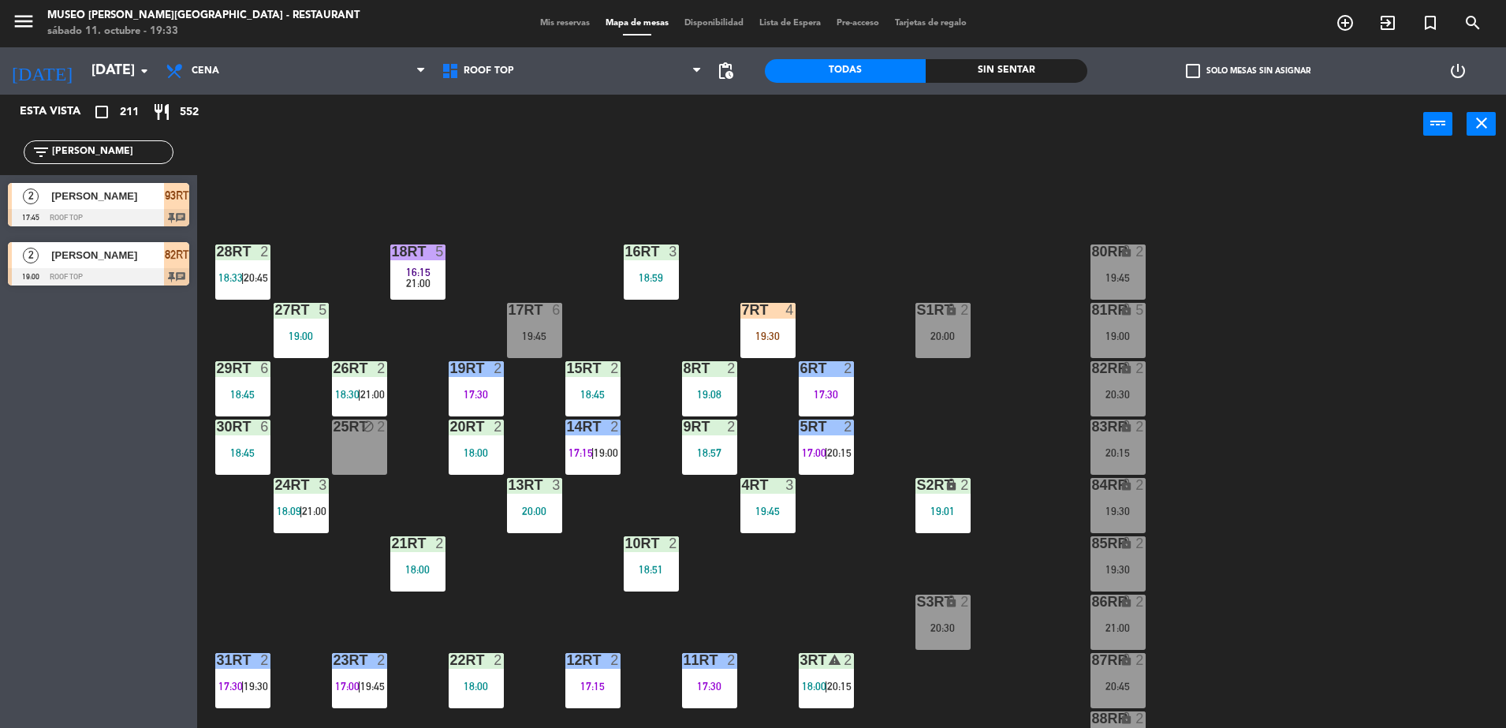
click at [111, 151] on input "[PERSON_NAME]" at bounding box center [111, 152] width 122 height 17
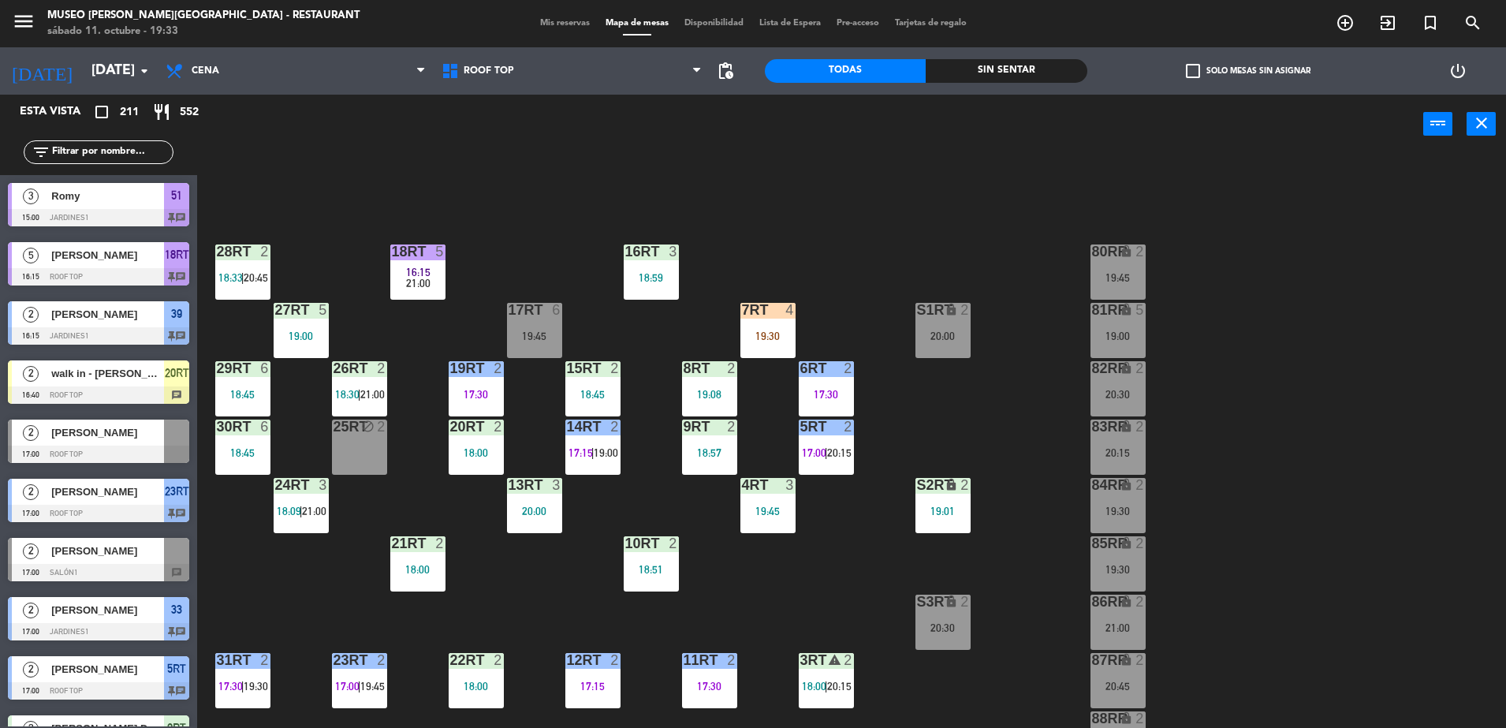
click at [532, 27] on span "Mis reservas" at bounding box center [564, 23] width 65 height 9
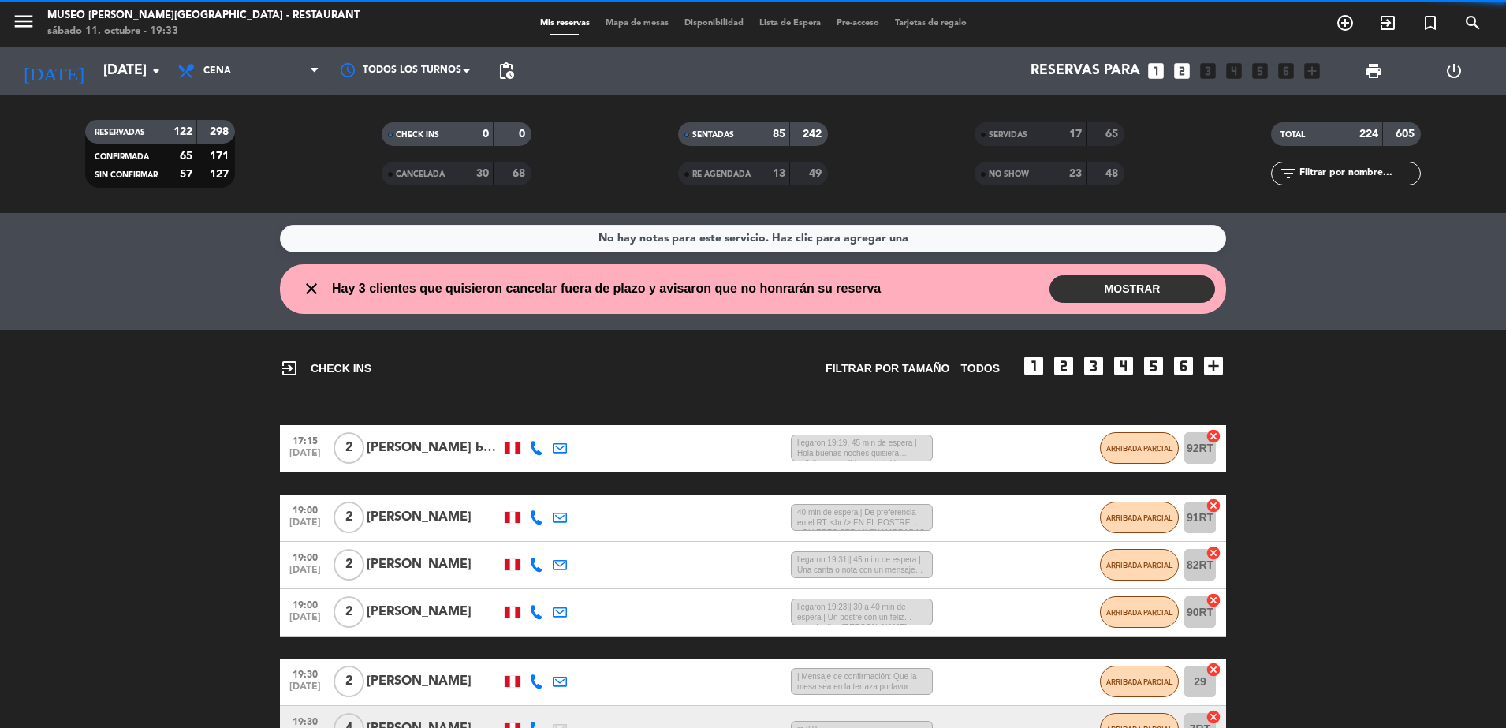
click at [1026, 178] on span "NO SHOW" at bounding box center [1009, 174] width 40 height 8
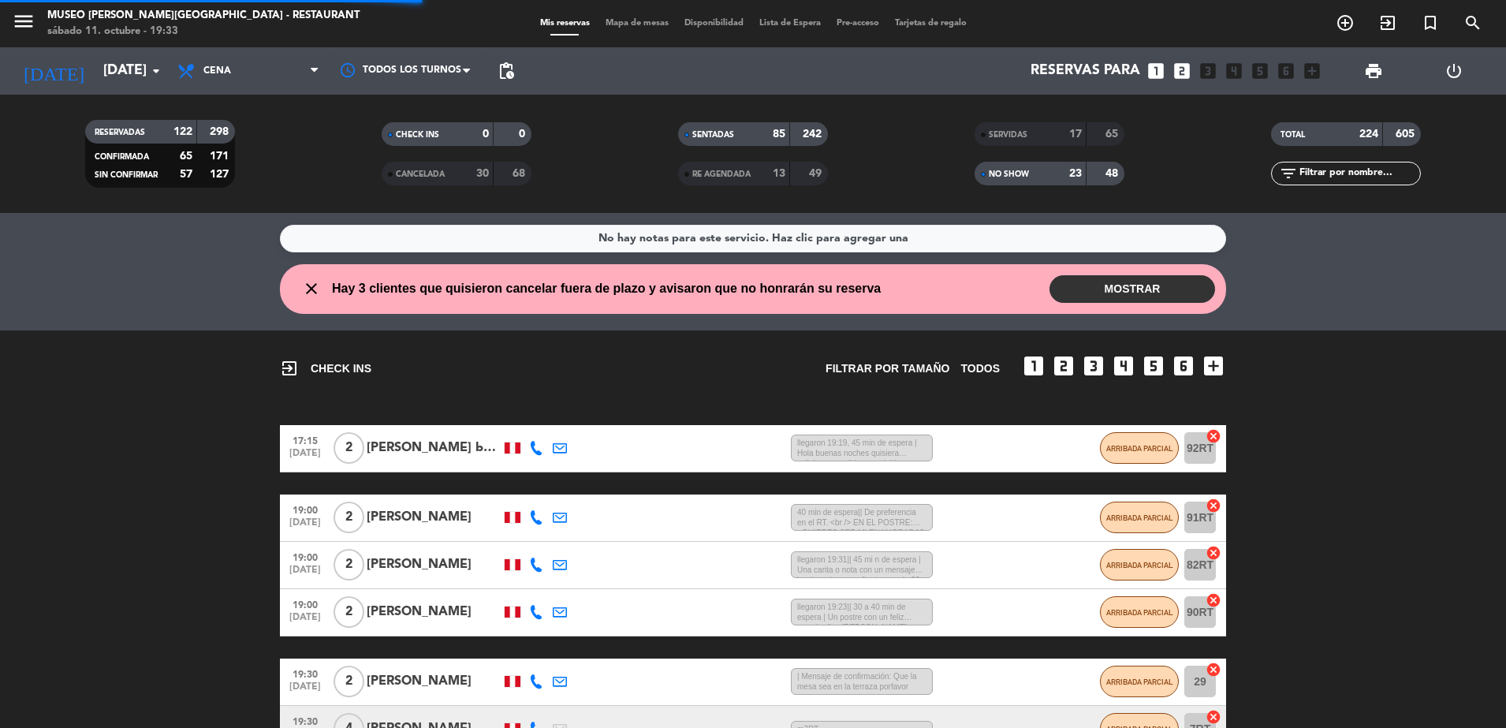
click at [1025, 133] on span "SERVIDAS" at bounding box center [1008, 135] width 39 height 8
